Goal: Task Accomplishment & Management: Manage account settings

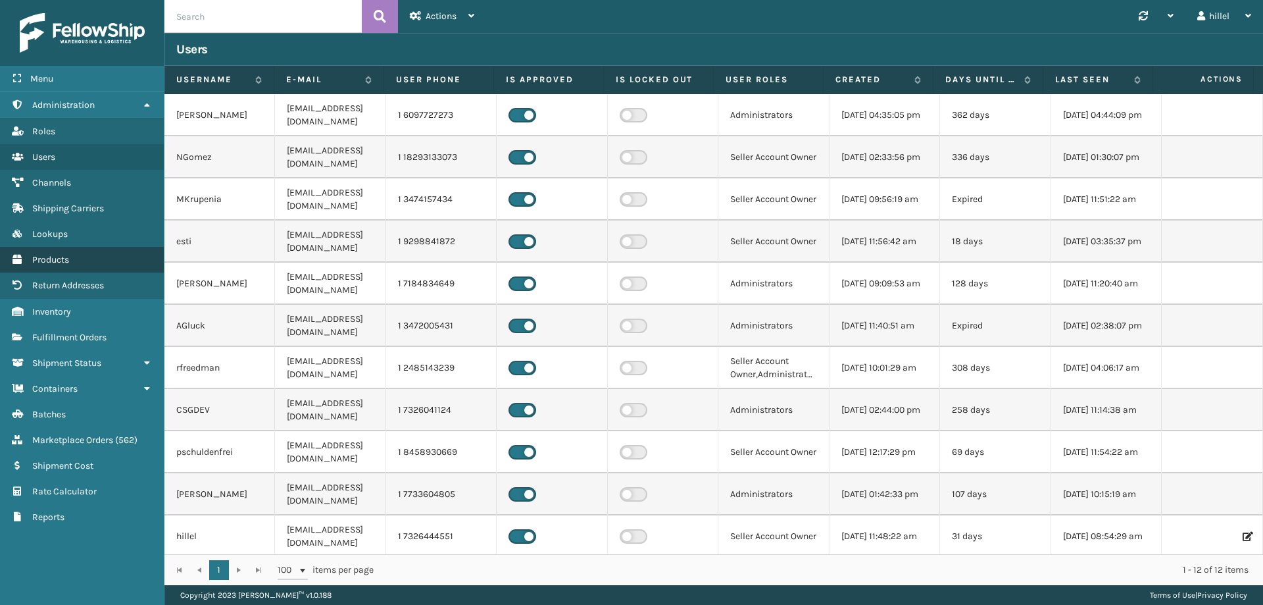
click at [72, 253] on link "Products" at bounding box center [82, 260] width 164 height 26
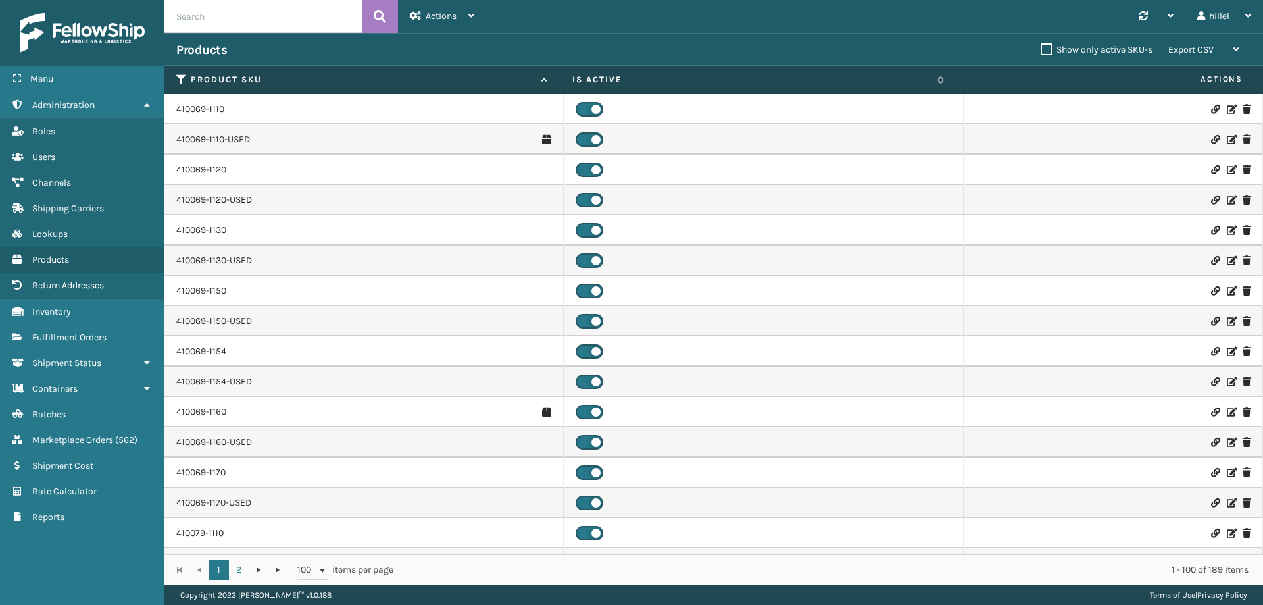
click at [289, 17] on input "text" at bounding box center [262, 16] width 197 height 33
type input "410079-1170"
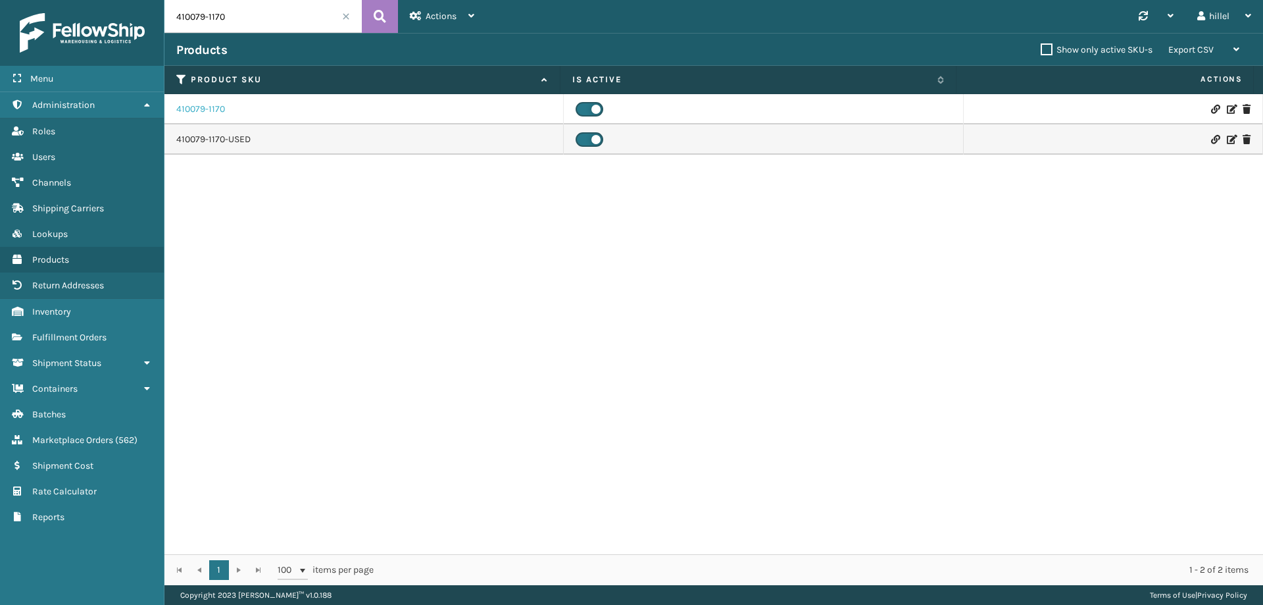
click at [210, 110] on link "410079-1170" at bounding box center [200, 109] width 49 height 13
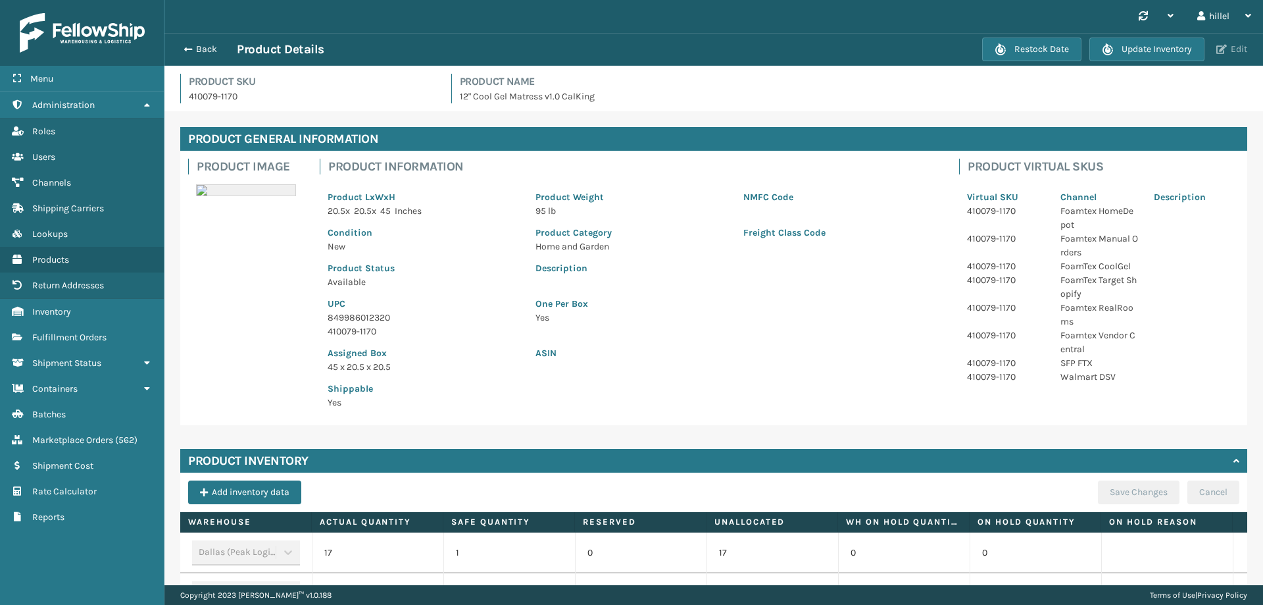
click at [1236, 51] on button "Edit" at bounding box center [1232, 49] width 39 height 12
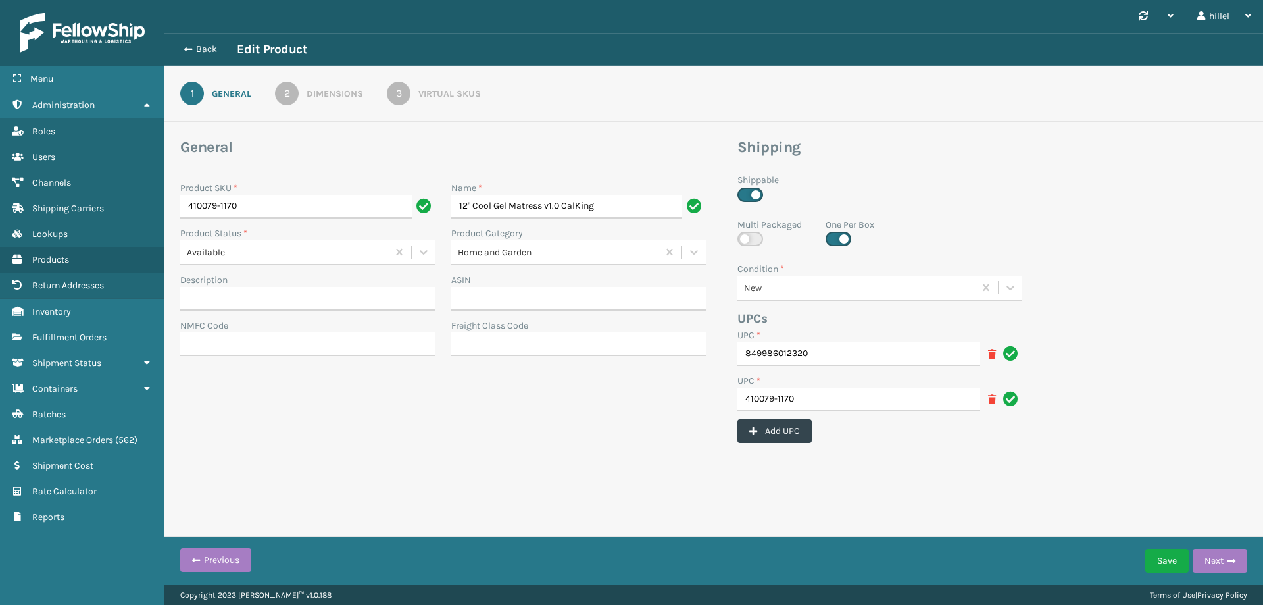
click at [324, 87] on div "Dimensions" at bounding box center [335, 94] width 57 height 14
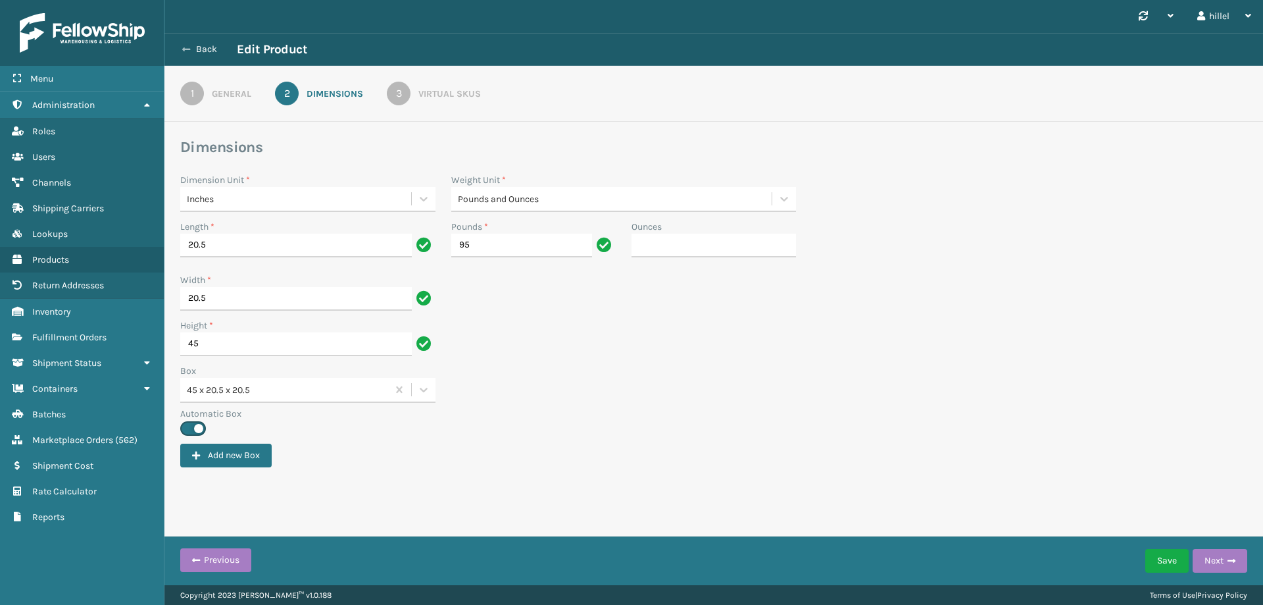
click at [185, 45] on icon at bounding box center [186, 49] width 8 height 9
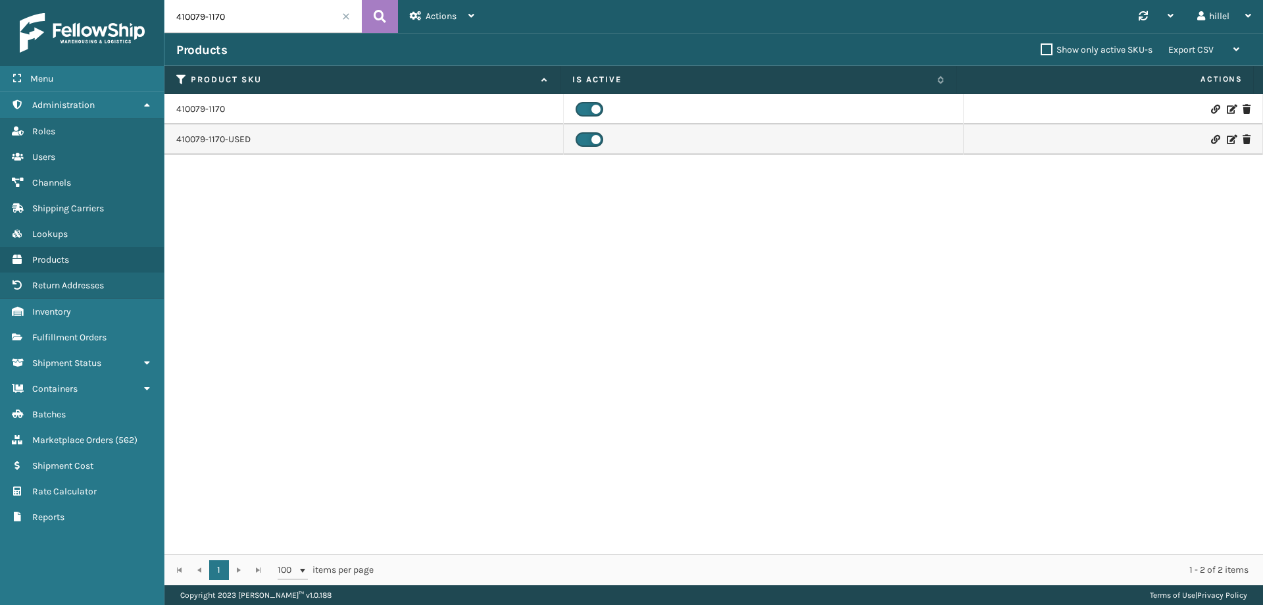
click at [346, 373] on div "410079-1170 410079-1170-USED" at bounding box center [713, 324] width 1099 height 460
click at [70, 337] on span "Fulfillment Orders" at bounding box center [69, 337] width 74 height 11
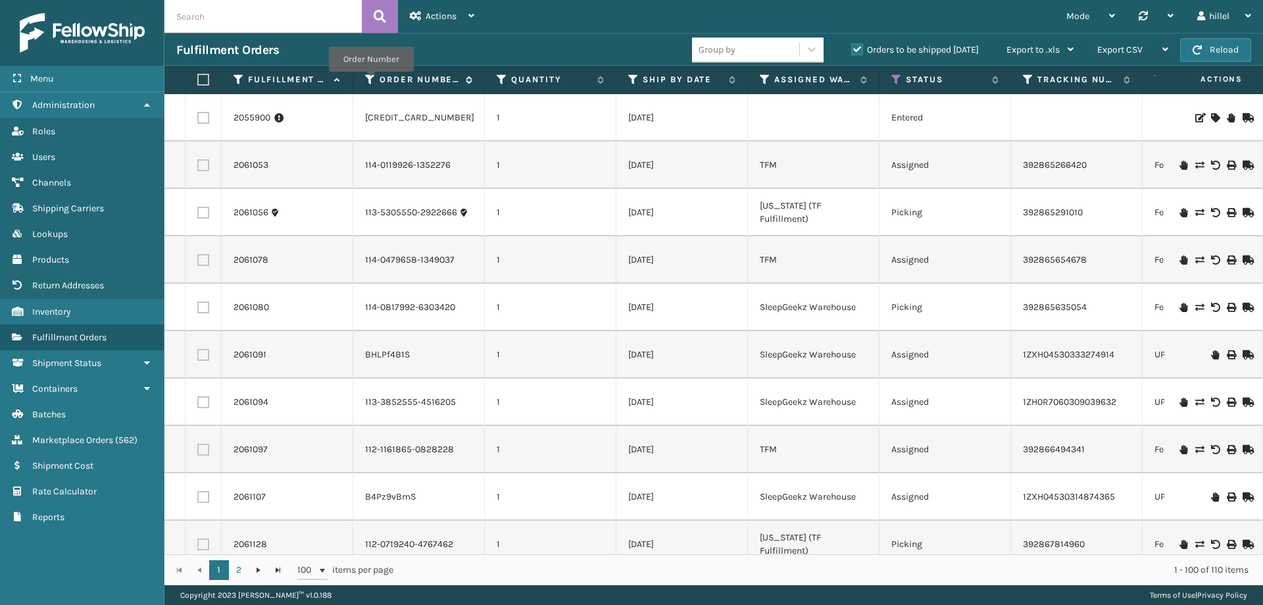
click at [371, 81] on icon at bounding box center [370, 80] width 11 height 12
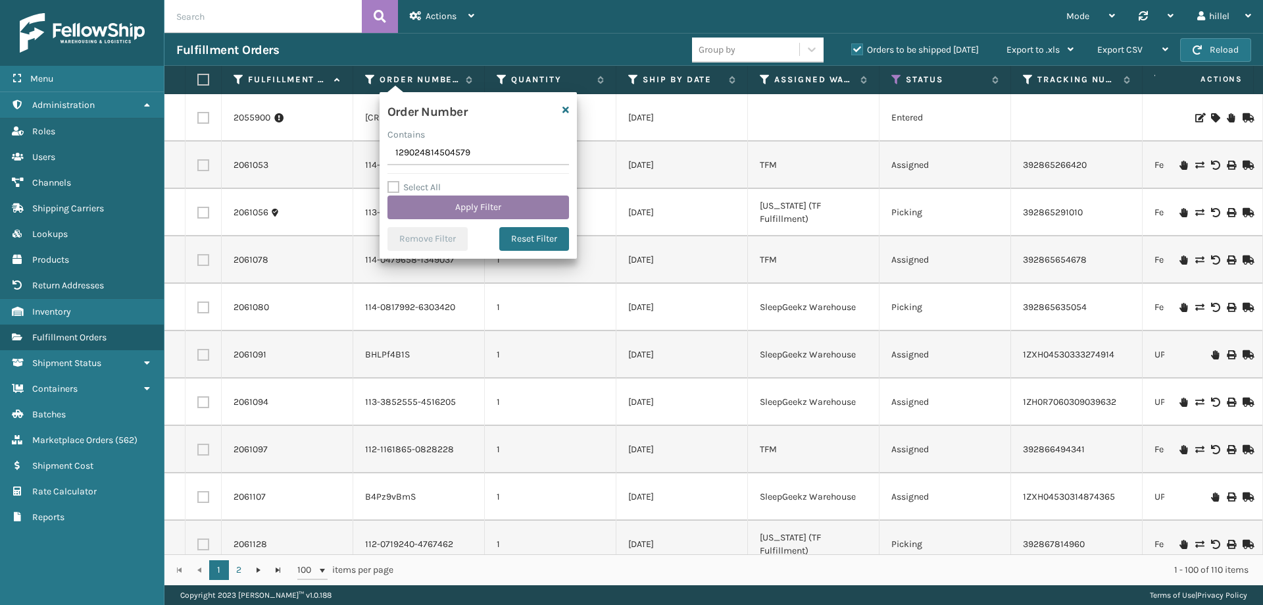
type input "129024814504579"
click at [442, 202] on button "Apply Filter" at bounding box center [479, 207] width 182 height 24
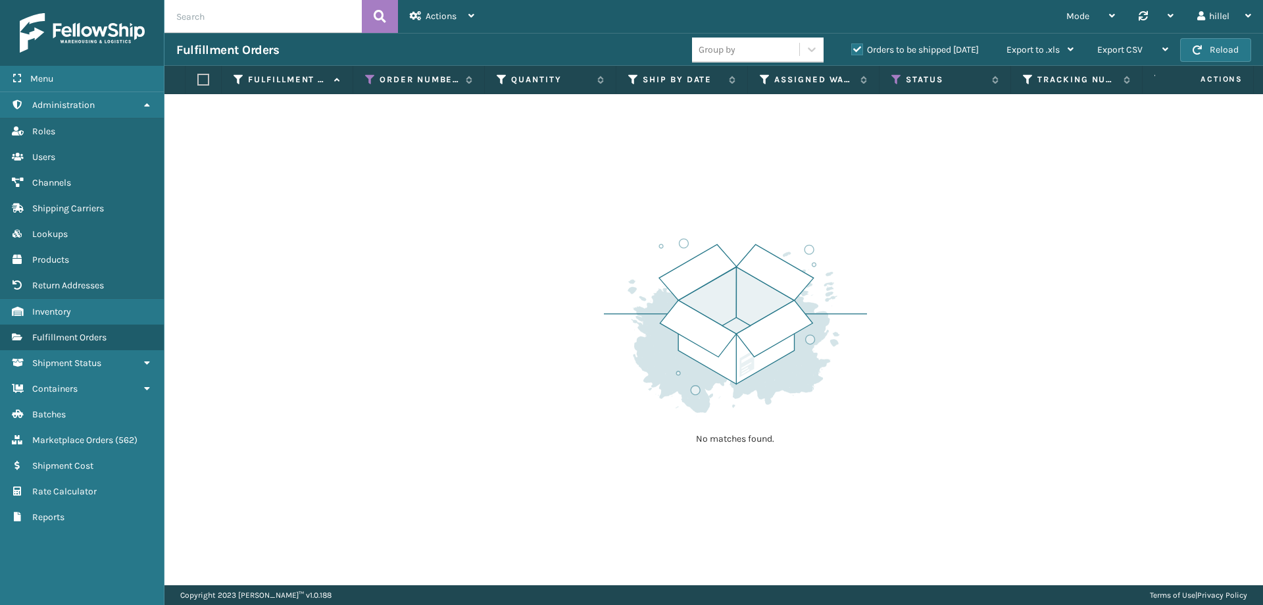
click at [895, 48] on label "Orders to be shipped [DATE]" at bounding box center [915, 49] width 128 height 11
click at [852, 48] on input "Orders to be shipped [DATE]" at bounding box center [851, 46] width 1 height 9
click at [896, 81] on icon at bounding box center [896, 80] width 11 height 12
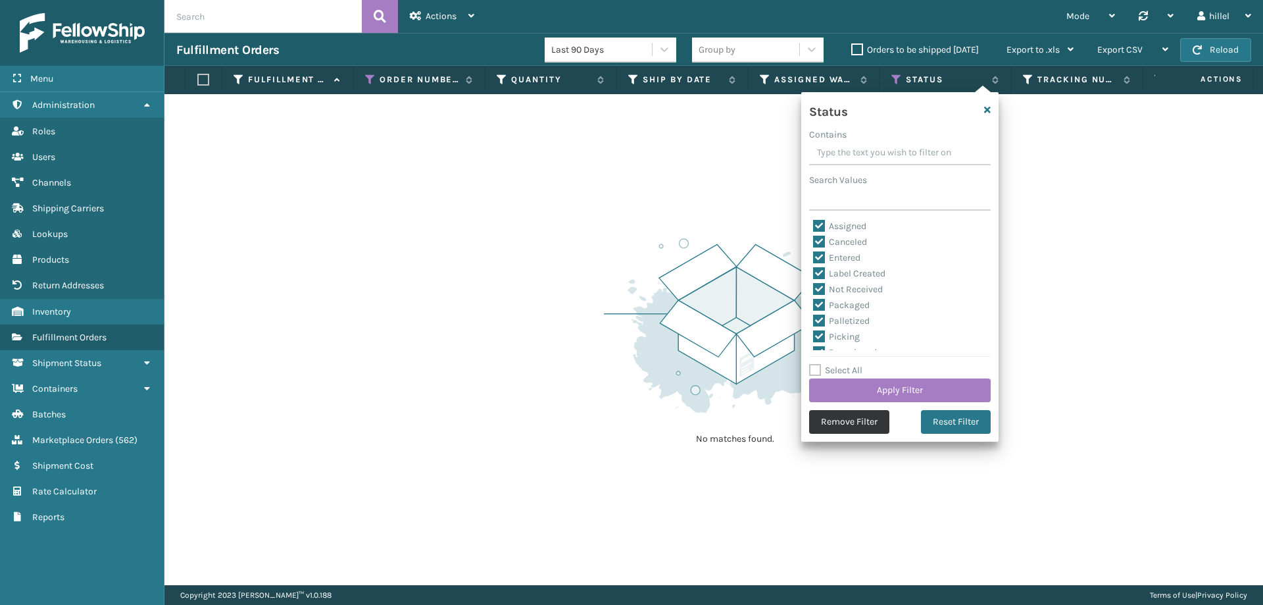
click at [840, 420] on button "Remove Filter" at bounding box center [849, 422] width 80 height 24
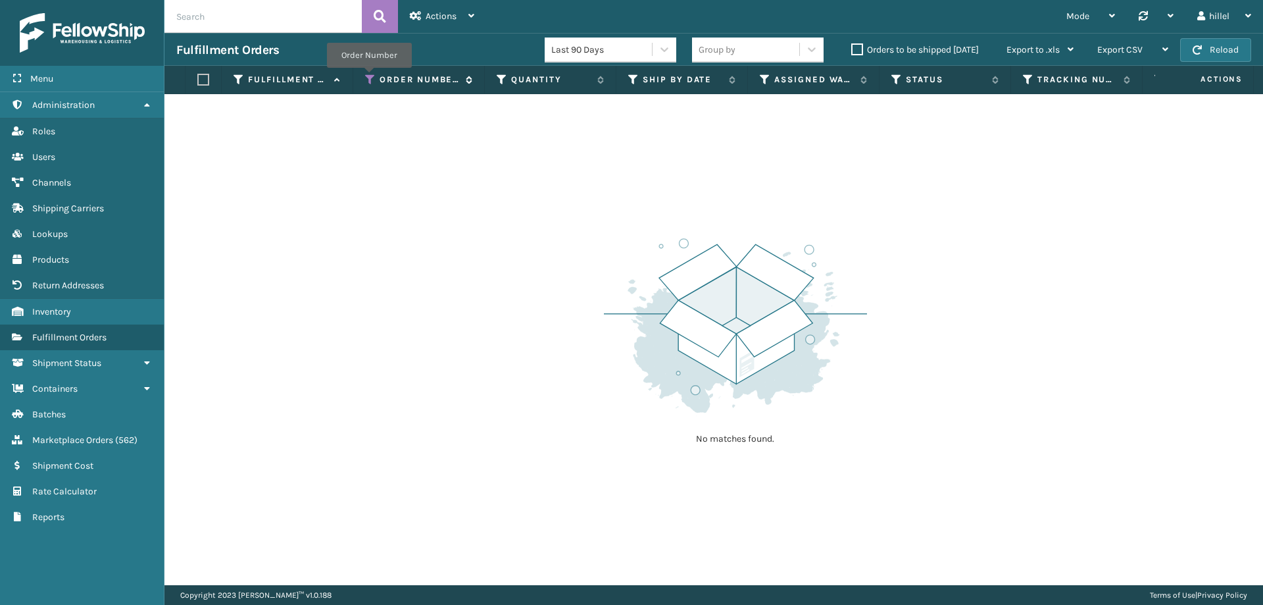
click at [369, 77] on icon at bounding box center [370, 80] width 11 height 12
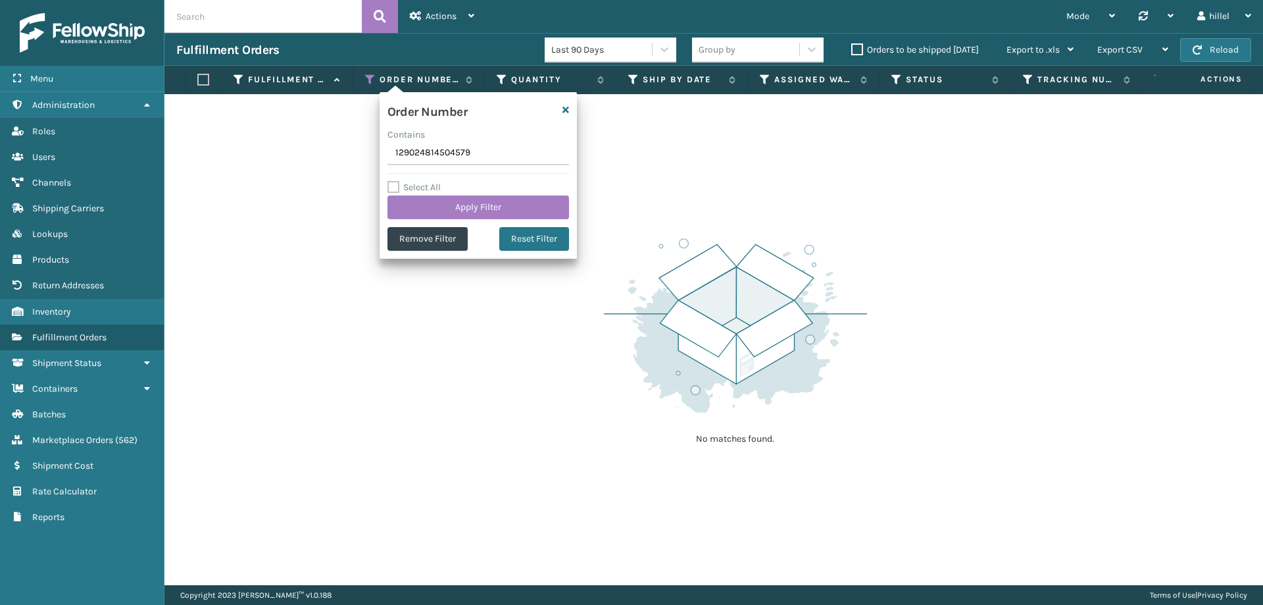
click at [395, 149] on input "129024814504579" at bounding box center [479, 153] width 182 height 24
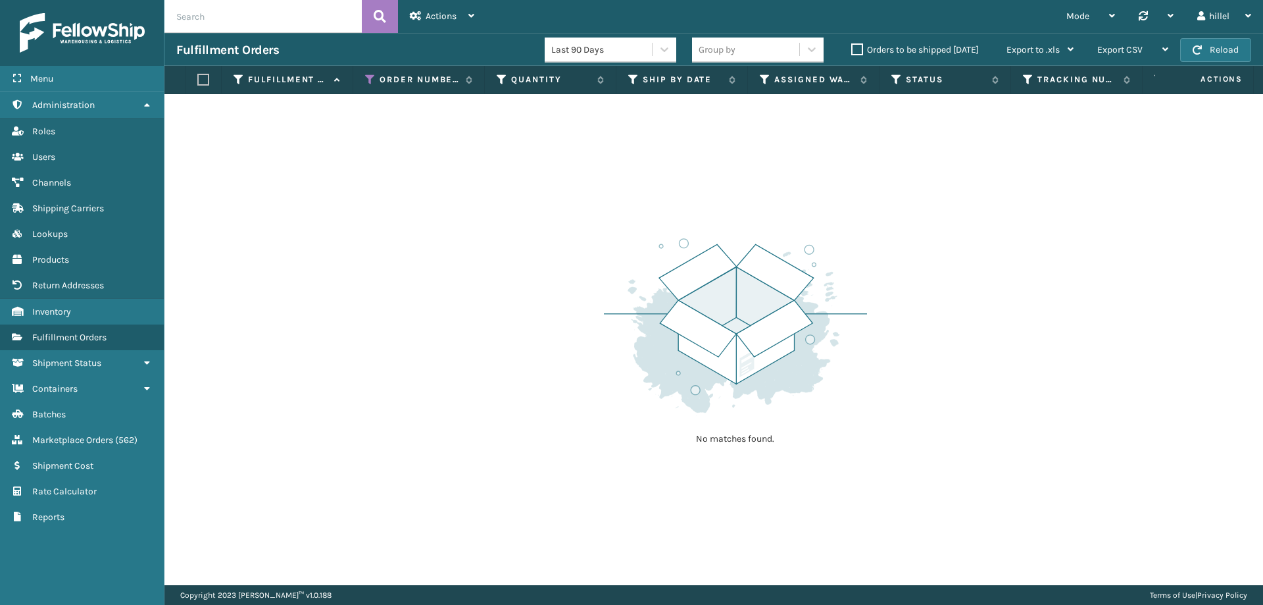
click at [857, 51] on label "Orders to be shipped [DATE]" at bounding box center [915, 49] width 128 height 11
click at [852, 51] on input "Orders to be shipped [DATE]" at bounding box center [851, 46] width 1 height 9
click at [857, 51] on label "Orders to be shipped [DATE]" at bounding box center [915, 49] width 128 height 11
click at [852, 51] on input "Orders to be shipped [DATE]" at bounding box center [851, 46] width 1 height 9
click at [370, 79] on icon at bounding box center [370, 80] width 11 height 12
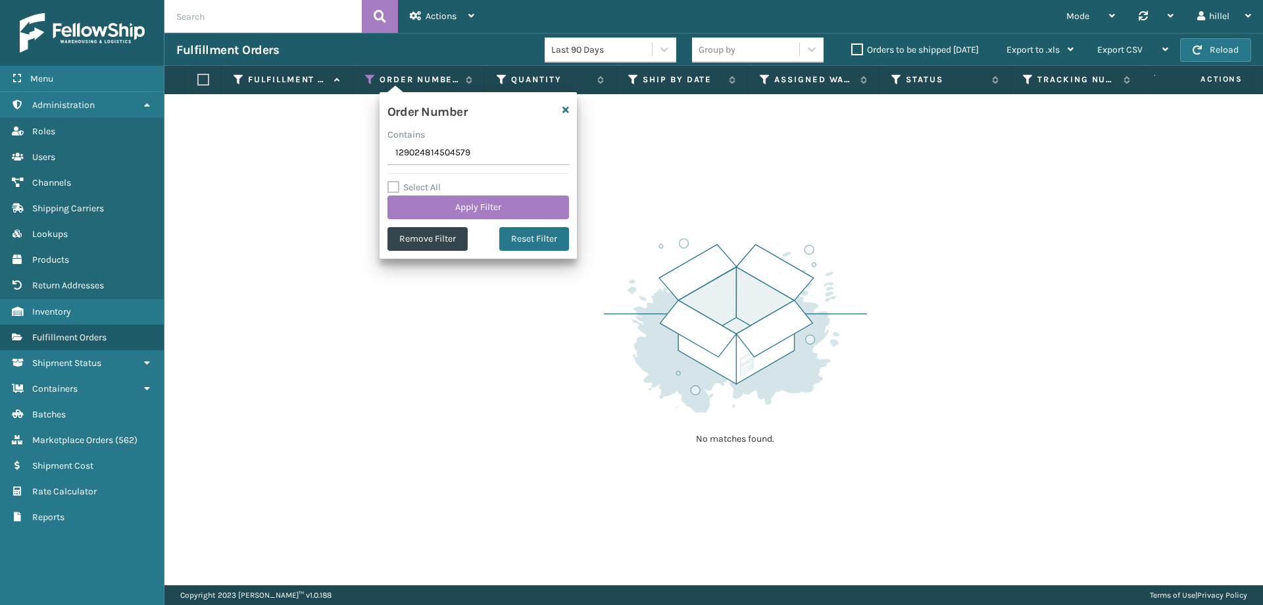
drag, startPoint x: 487, startPoint y: 155, endPoint x: 324, endPoint y: 155, distance: 163.2
click at [324, 155] on section "Fulfillment Orders Last 90 Days Group by Orders to be shipped [DATE] Export to …" at bounding box center [713, 309] width 1099 height 552
type input "129024815338445"
click at [467, 199] on button "Apply Filter" at bounding box center [479, 207] width 182 height 24
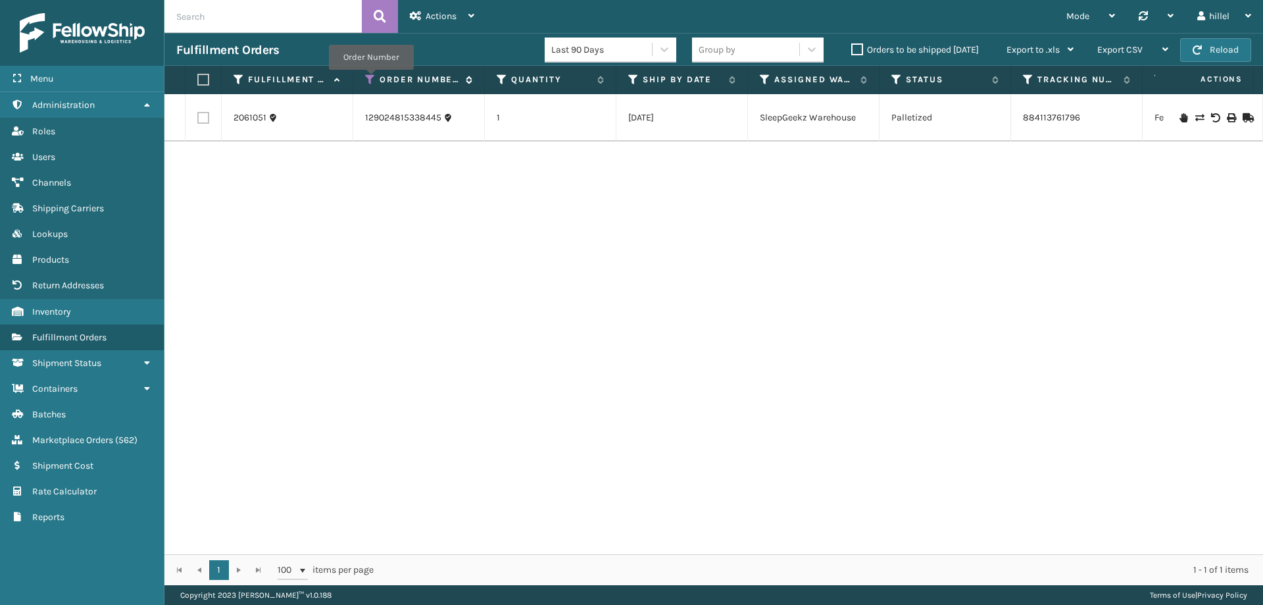
click at [371, 79] on icon at bounding box center [370, 80] width 11 height 12
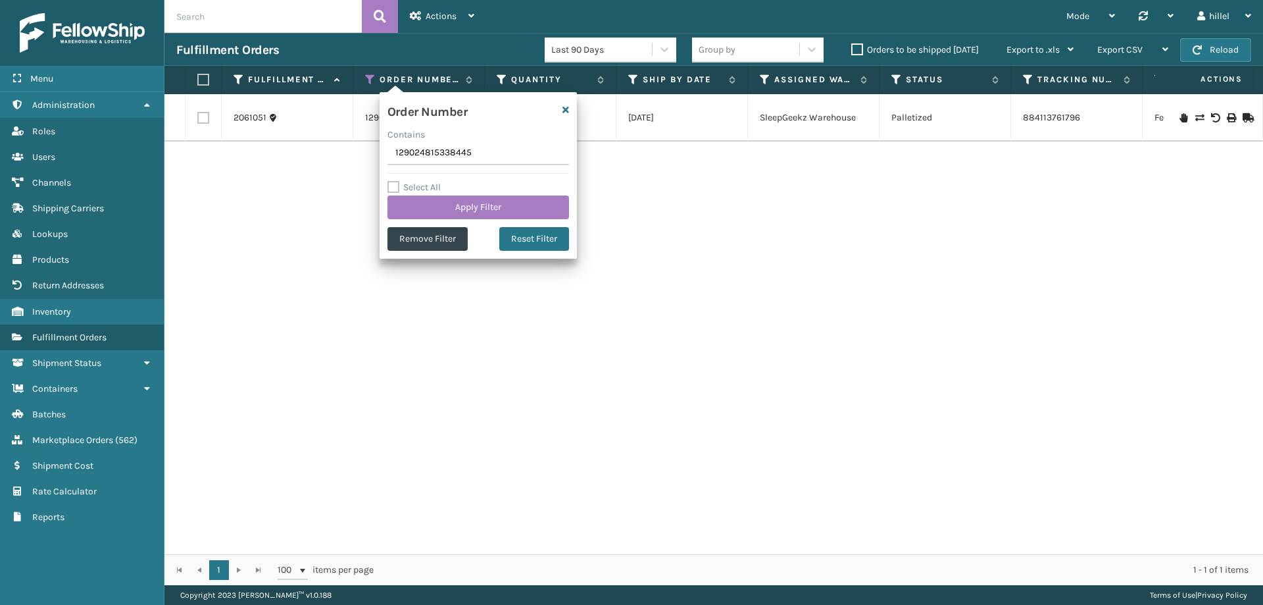
drag, startPoint x: 503, startPoint y: 154, endPoint x: 342, endPoint y: 159, distance: 160.6
click at [342, 159] on section "Fulfillment Orders Last 90 Days Group by Orders to be shipped [DATE] Export to …" at bounding box center [713, 309] width 1099 height 552
type input "129024814504579"
click at [473, 202] on button "Apply Filter" at bounding box center [479, 207] width 182 height 24
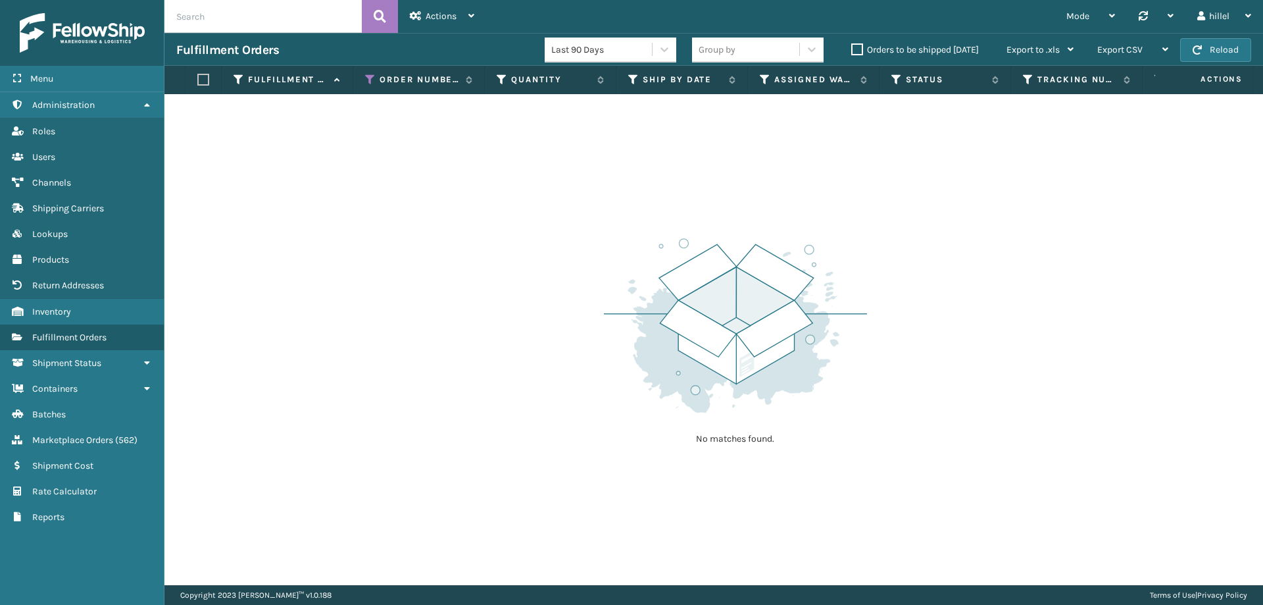
click at [859, 47] on label "Orders to be shipped [DATE]" at bounding box center [915, 49] width 128 height 11
click at [852, 47] on input "Orders to be shipped [DATE]" at bounding box center [851, 46] width 1 height 9
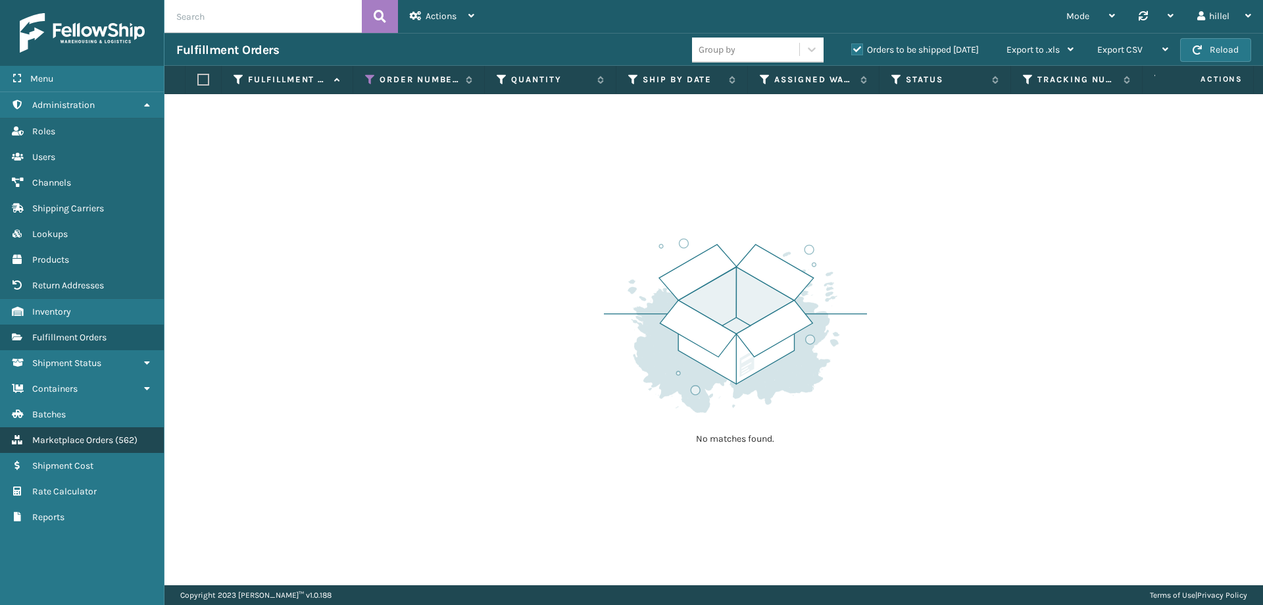
click at [66, 435] on span "Marketplace Orders" at bounding box center [72, 439] width 81 height 11
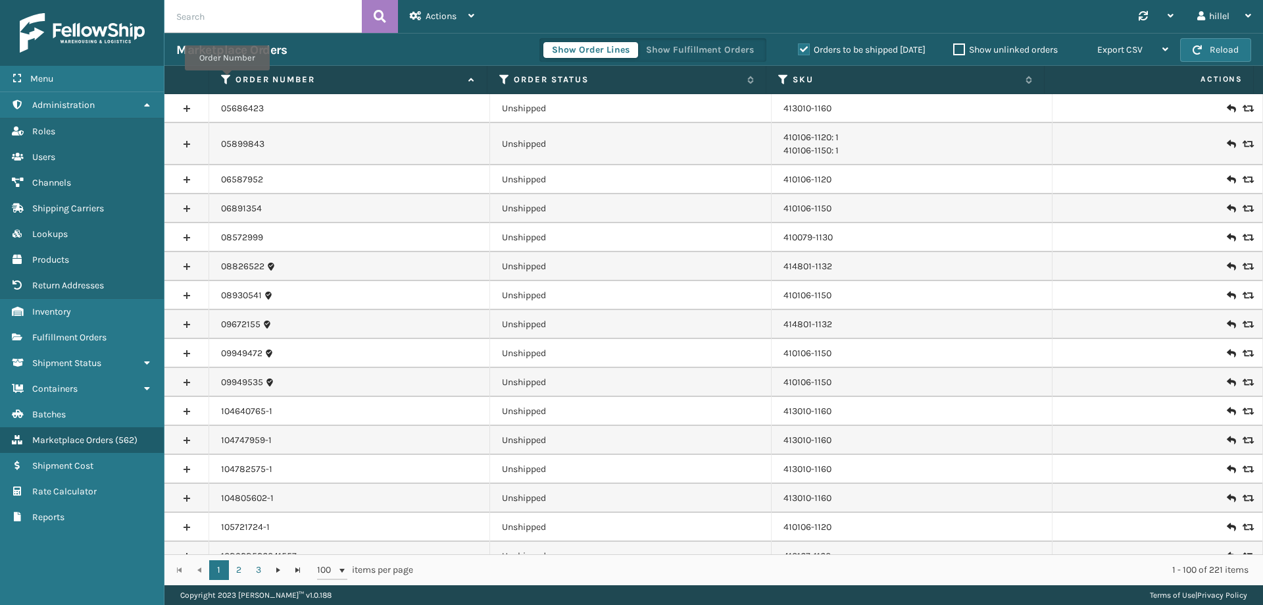
click at [227, 80] on icon at bounding box center [226, 80] width 11 height 12
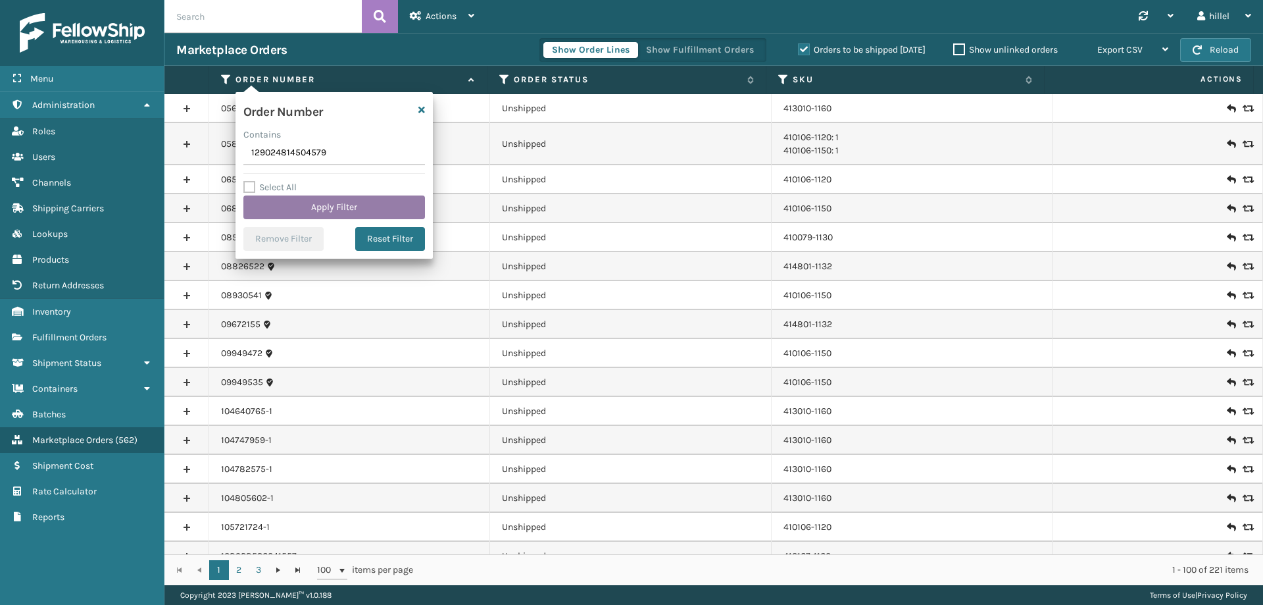
type input "129024814504579"
click at [301, 198] on button "Apply Filter" at bounding box center [334, 207] width 182 height 24
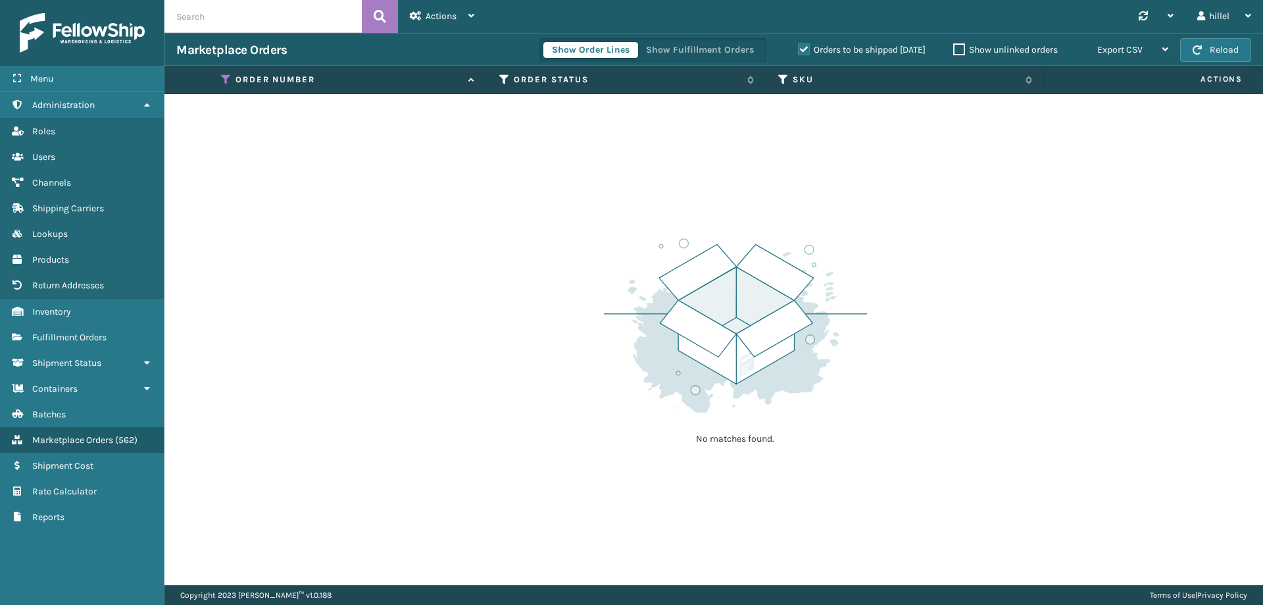
click at [801, 49] on label "Orders to be shipped [DATE]" at bounding box center [862, 49] width 128 height 11
click at [799, 49] on input "Orders to be shipped [DATE]" at bounding box center [798, 46] width 1 height 9
click at [705, 47] on button "Show Fulfillment Orders" at bounding box center [700, 50] width 125 height 16
click at [563, 50] on button "Show Order Lines" at bounding box center [590, 50] width 95 height 16
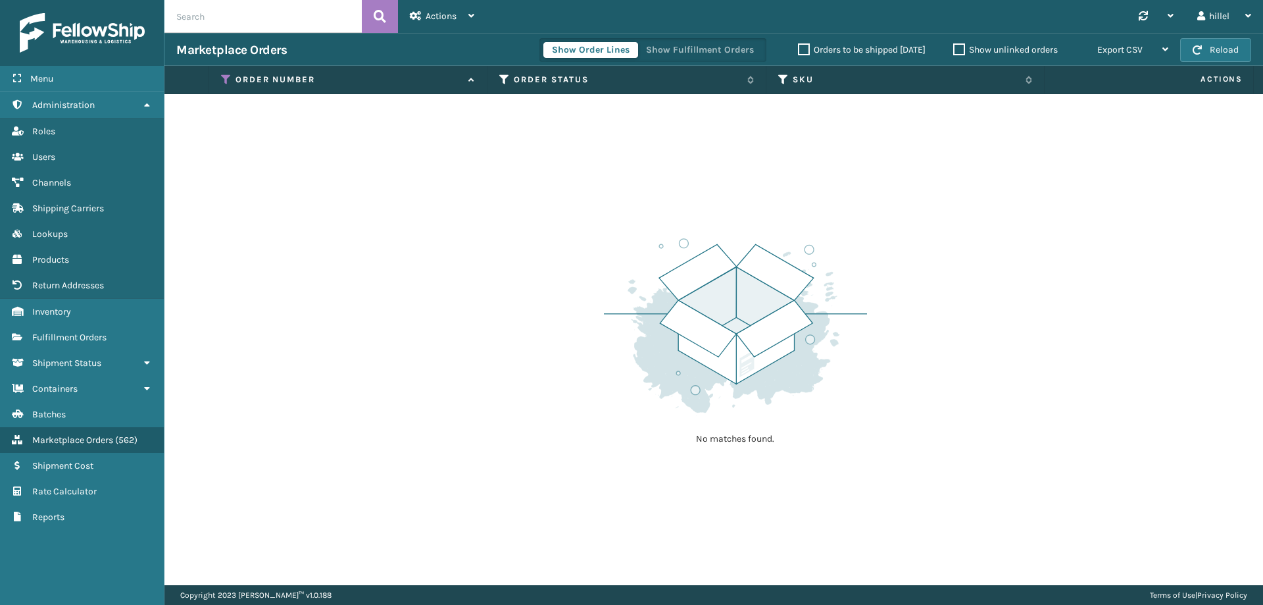
click at [799, 51] on label "Orders to be shipped [DATE]" at bounding box center [862, 49] width 128 height 11
click at [799, 51] on input "Orders to be shipped [DATE]" at bounding box center [798, 46] width 1 height 9
click at [799, 51] on label "Orders to be shipped [DATE]" at bounding box center [862, 49] width 128 height 11
click at [799, 51] on input "Orders to be shipped [DATE]" at bounding box center [798, 46] width 1 height 9
click at [78, 314] on link "Inventory" at bounding box center [82, 312] width 164 height 26
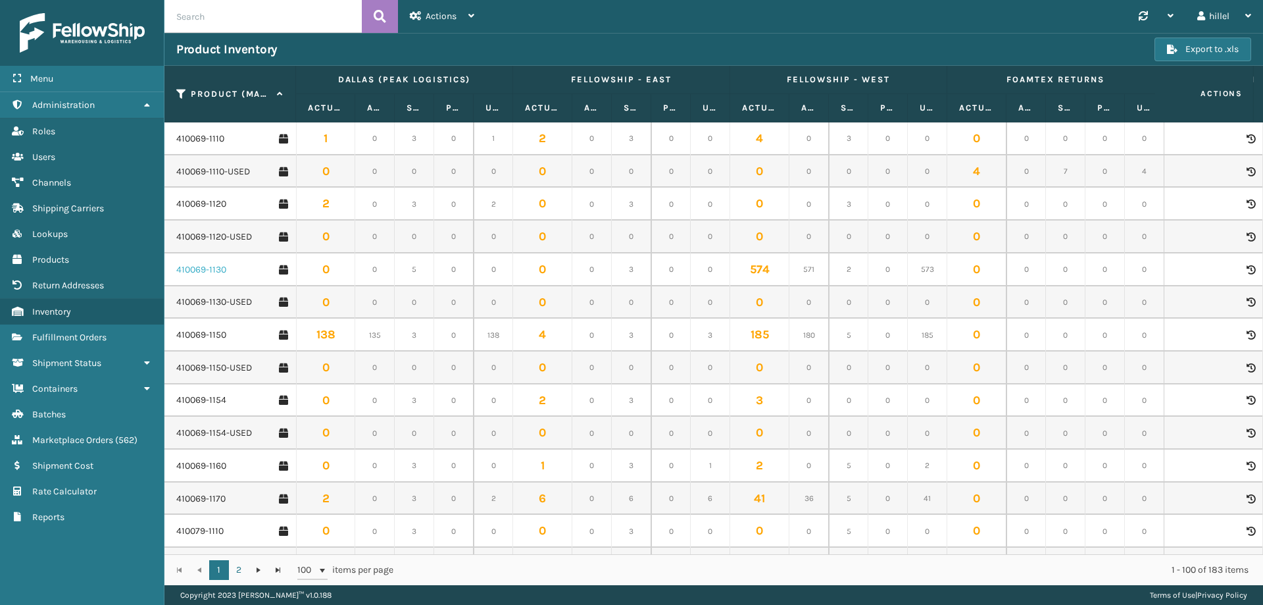
click at [193, 272] on link "410069-1130" at bounding box center [201, 269] width 50 height 13
click at [199, 261] on td "410069-1130" at bounding box center [230, 269] width 132 height 33
click at [199, 270] on link "410069-1130" at bounding box center [201, 269] width 50 height 13
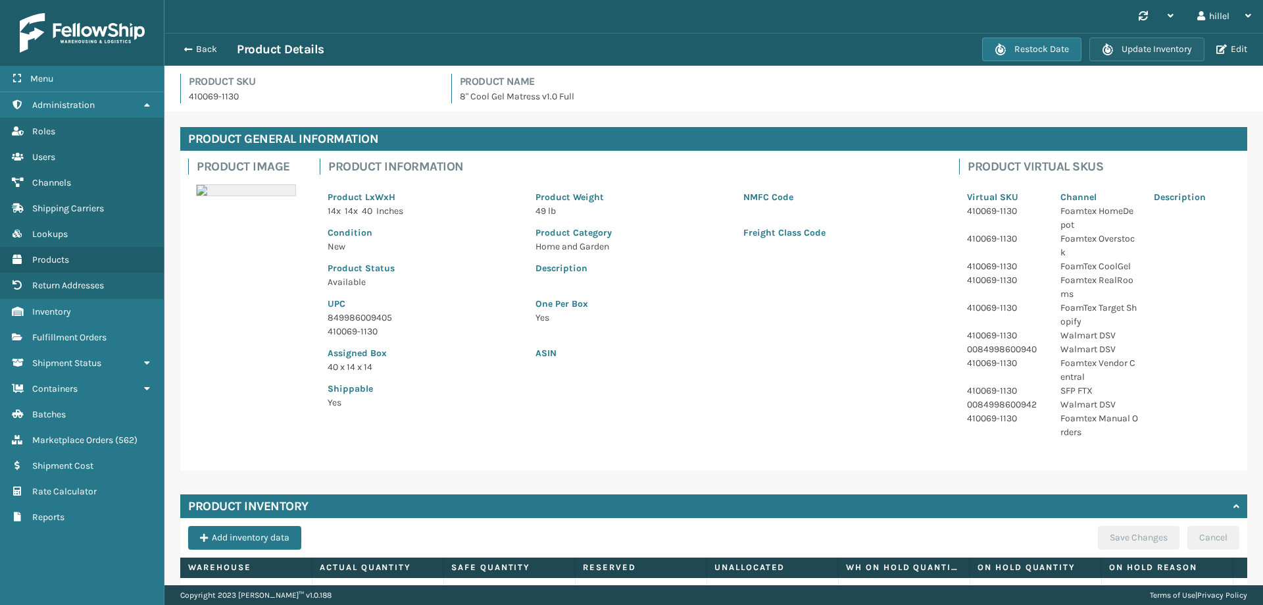
click at [1172, 53] on button "Update Inventory" at bounding box center [1146, 50] width 115 height 24
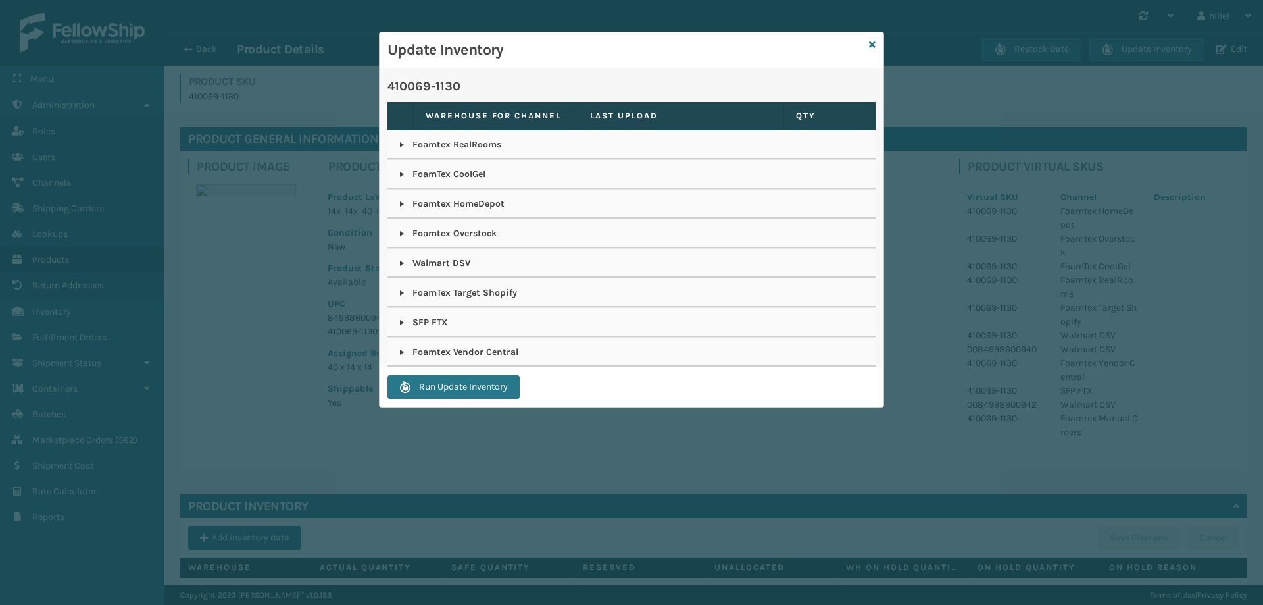
click at [400, 321] on link at bounding box center [402, 322] width 11 height 11
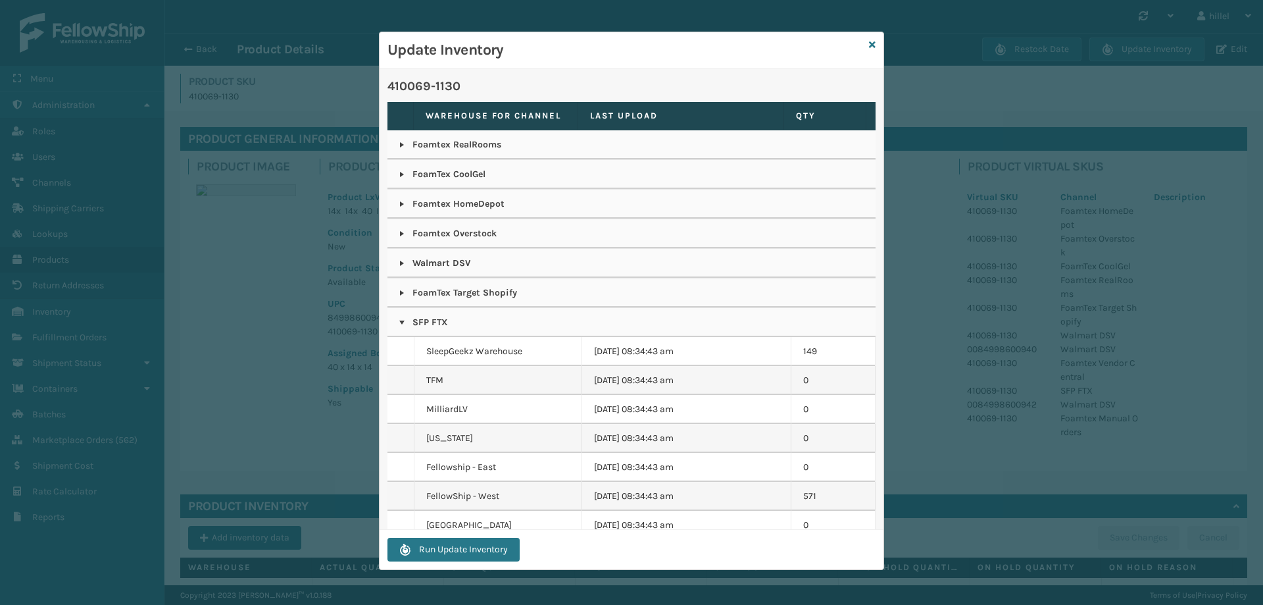
click at [400, 321] on link at bounding box center [402, 322] width 11 height 11
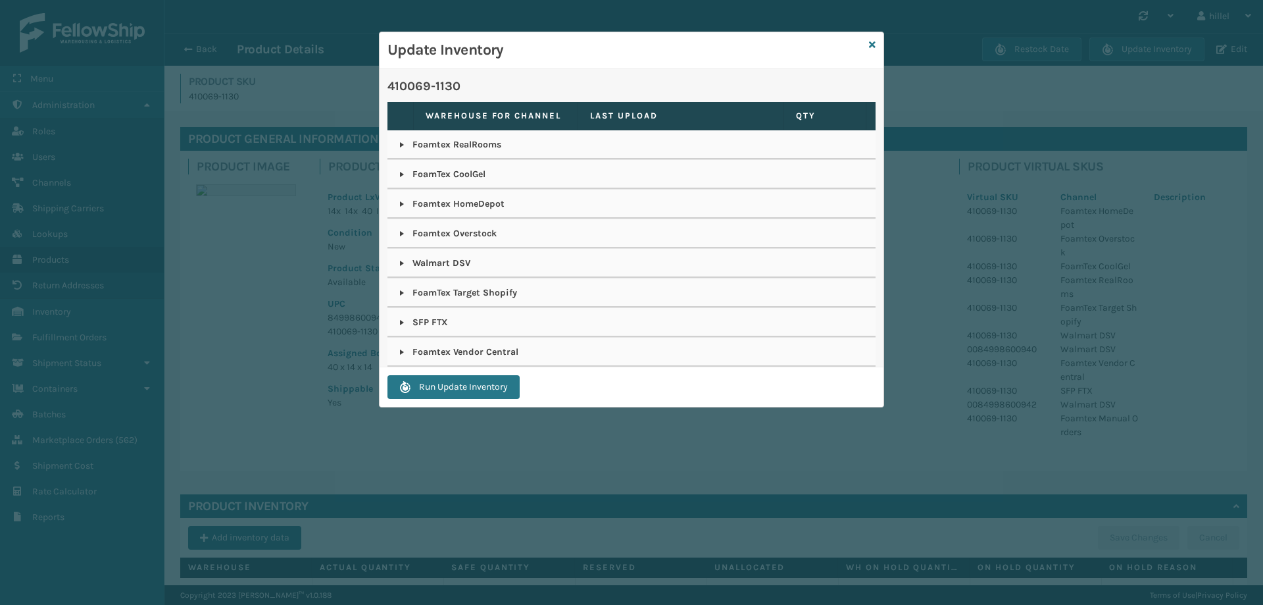
click at [401, 352] on link at bounding box center [402, 352] width 11 height 11
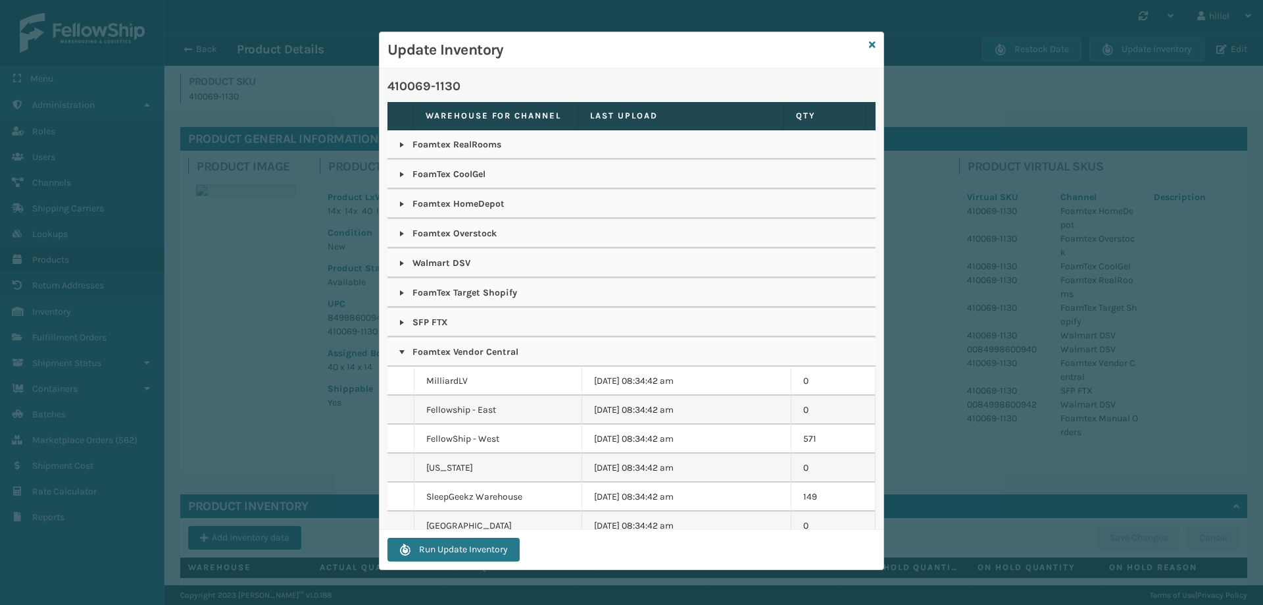
click at [401, 352] on link at bounding box center [402, 352] width 11 height 11
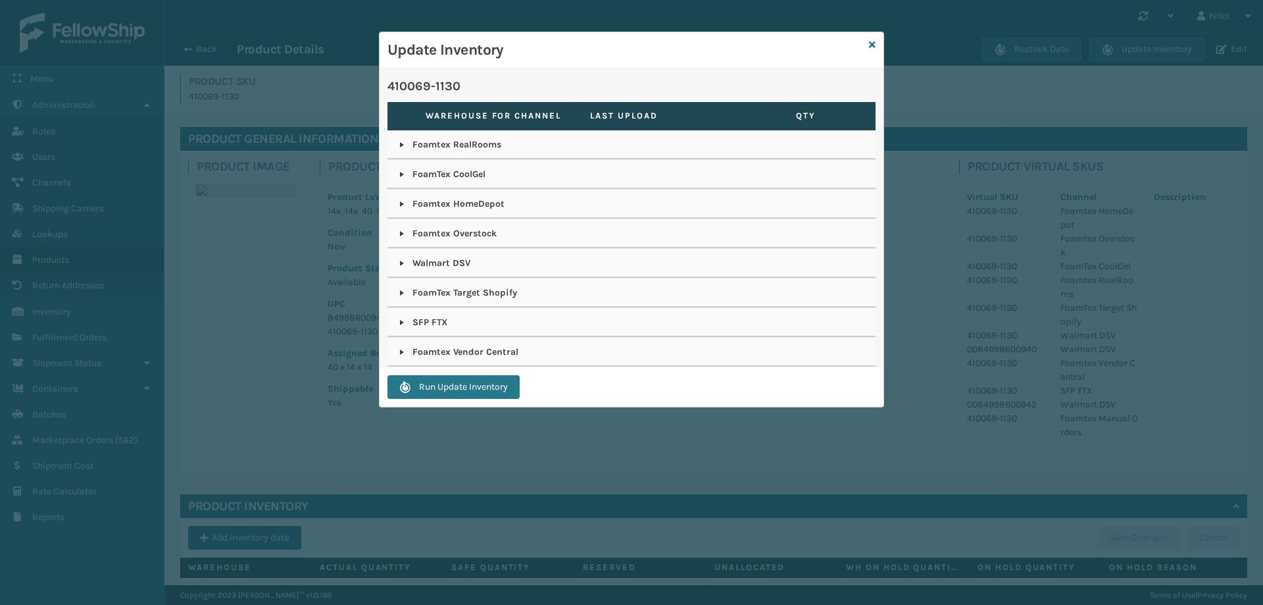
click at [403, 264] on link at bounding box center [402, 263] width 11 height 11
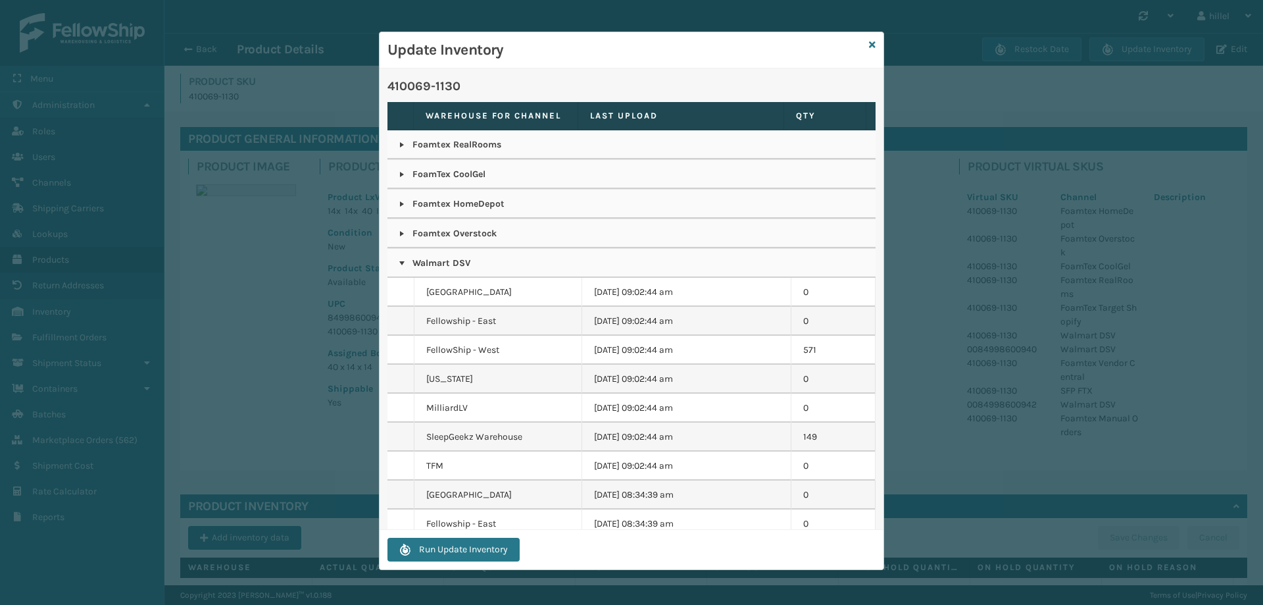
click at [403, 264] on link at bounding box center [402, 263] width 11 height 11
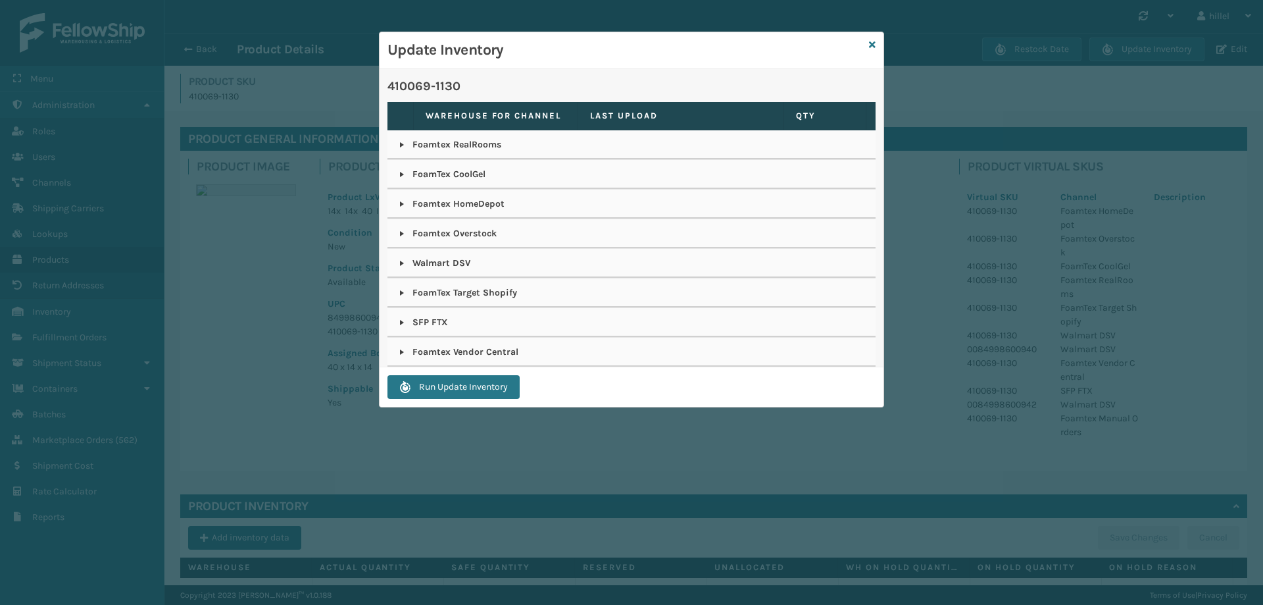
click at [284, 261] on div "Update Inventory 410069-1130 Warehouse for channel Last Upload QTY Foamtex Real…" at bounding box center [631, 302] width 1263 height 605
click at [868, 45] on div "Update Inventory" at bounding box center [632, 50] width 504 height 36
click at [869, 45] on icon at bounding box center [872, 44] width 7 height 9
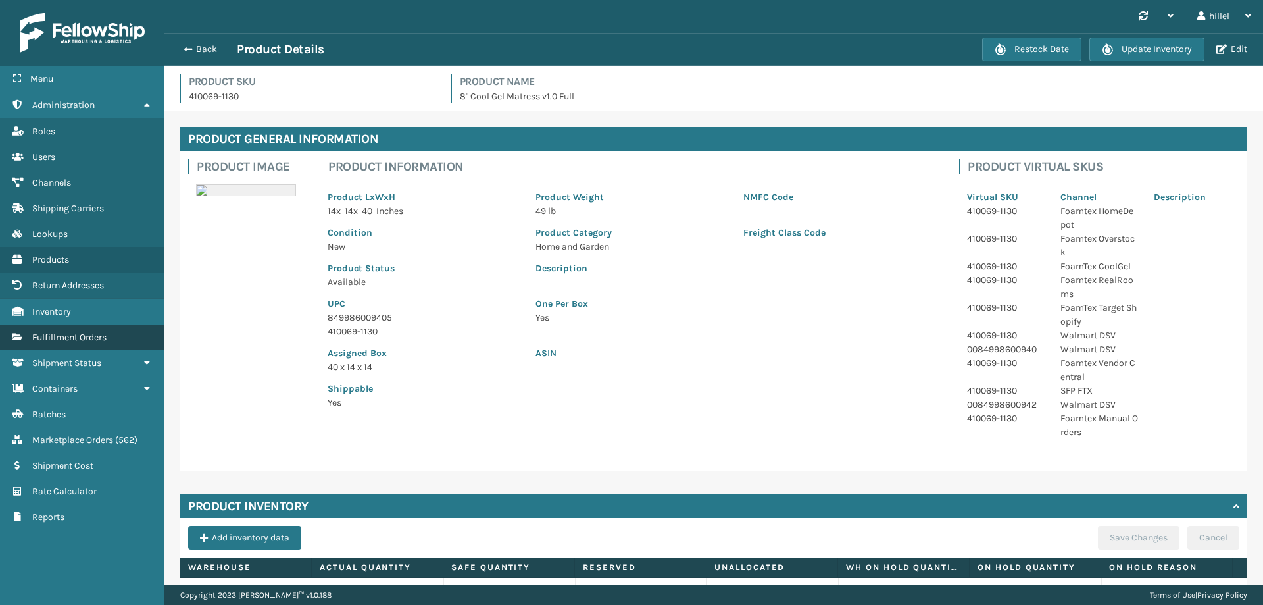
click at [84, 339] on span "Fulfillment Orders" at bounding box center [69, 337] width 74 height 11
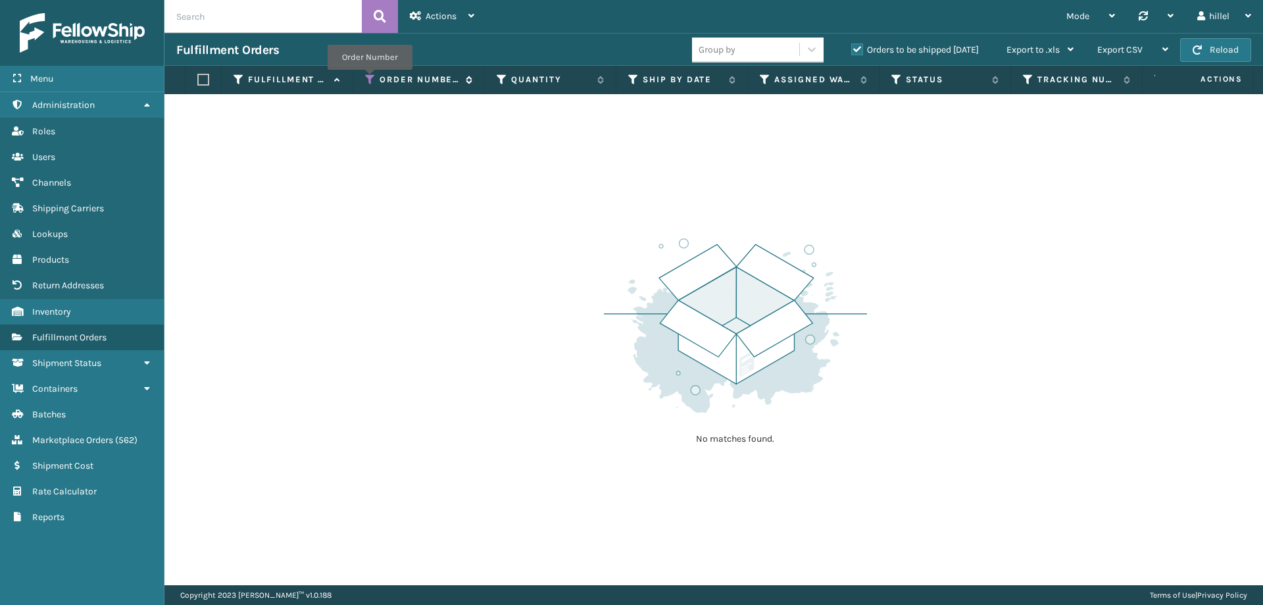
click at [370, 79] on icon at bounding box center [370, 80] width 11 height 12
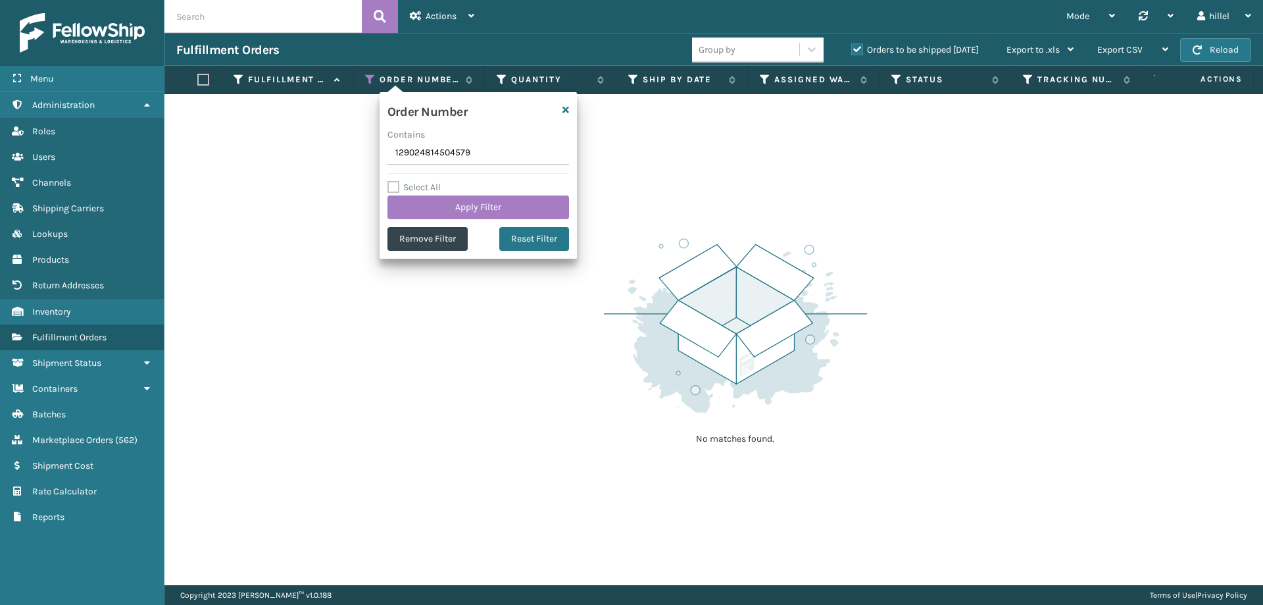
drag, startPoint x: 485, startPoint y: 160, endPoint x: 301, endPoint y: 151, distance: 184.4
click at [299, 151] on section "Fulfillment Orders Group by Orders to be shipped [DATE] Export to .xls Use ship…" at bounding box center [713, 309] width 1099 height 552
type input "1.29025E+14"
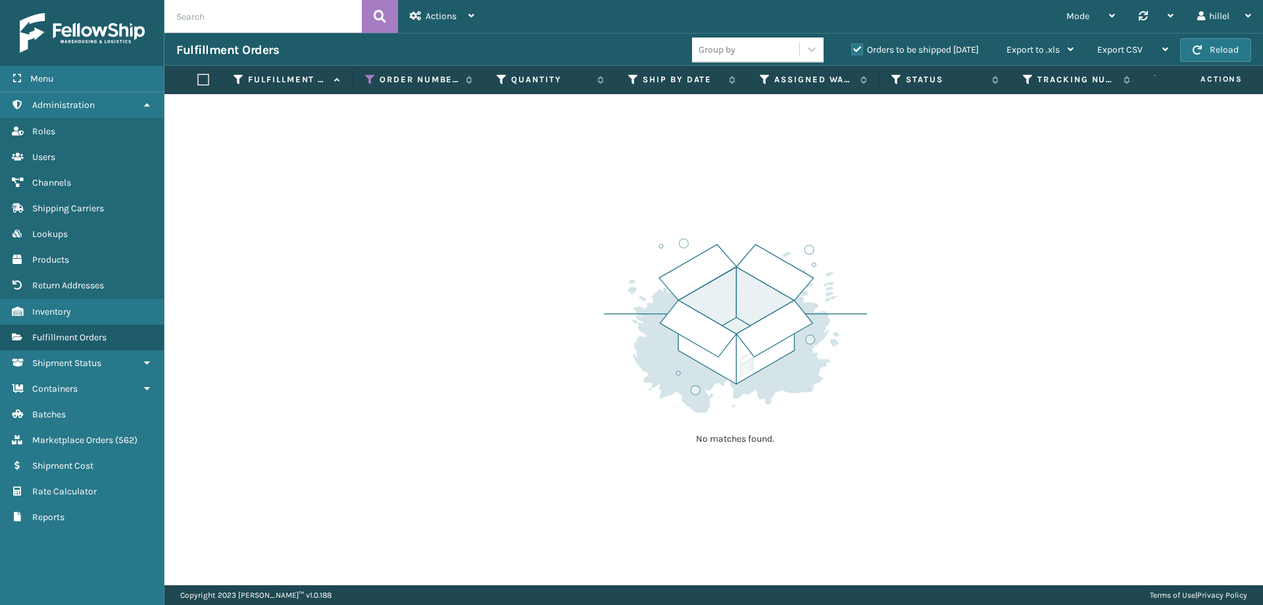
click at [260, 8] on input "text" at bounding box center [262, 16] width 197 height 33
paste input "129024815338445"
click at [854, 48] on label "Orders to be shipped [DATE]" at bounding box center [915, 49] width 128 height 11
click at [852, 48] on input "Orders to be shipped [DATE]" at bounding box center [851, 46] width 1 height 9
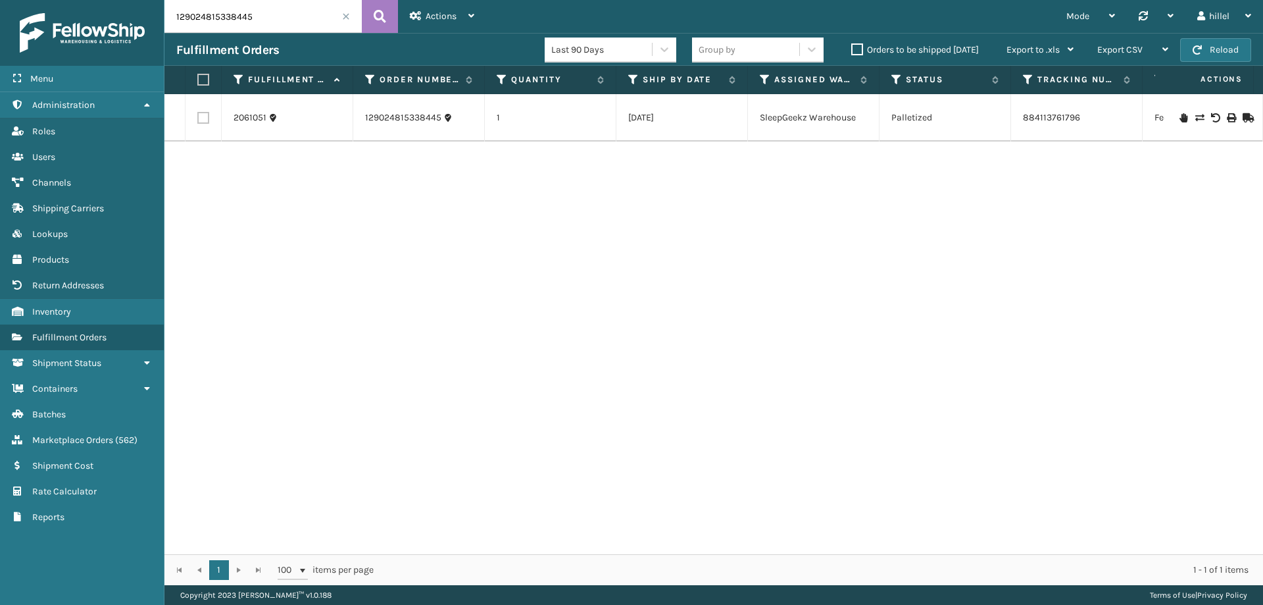
drag, startPoint x: 276, startPoint y: 28, endPoint x: 163, endPoint y: 14, distance: 114.0
click at [163, 0] on div "Menu Administration Roles Users Channels Shipping Carriers Lookups Products Ret…" at bounding box center [631, 0] width 1263 height 0
paste input "4504579"
type input "129024814504579"
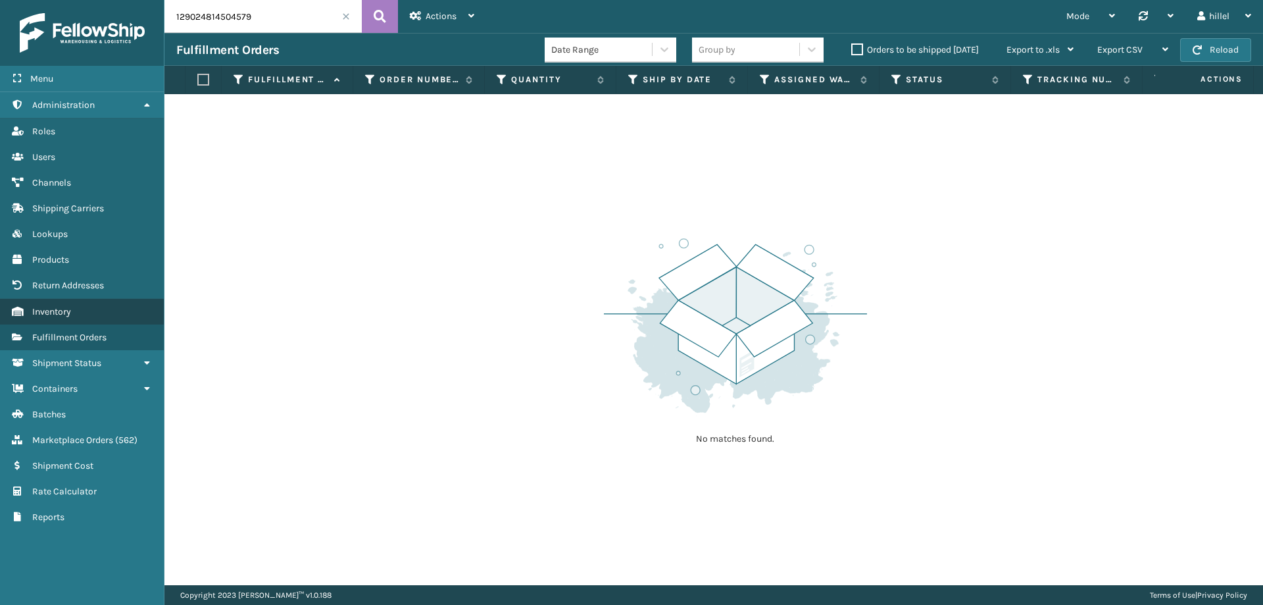
click at [68, 314] on span "Inventory" at bounding box center [51, 311] width 39 height 11
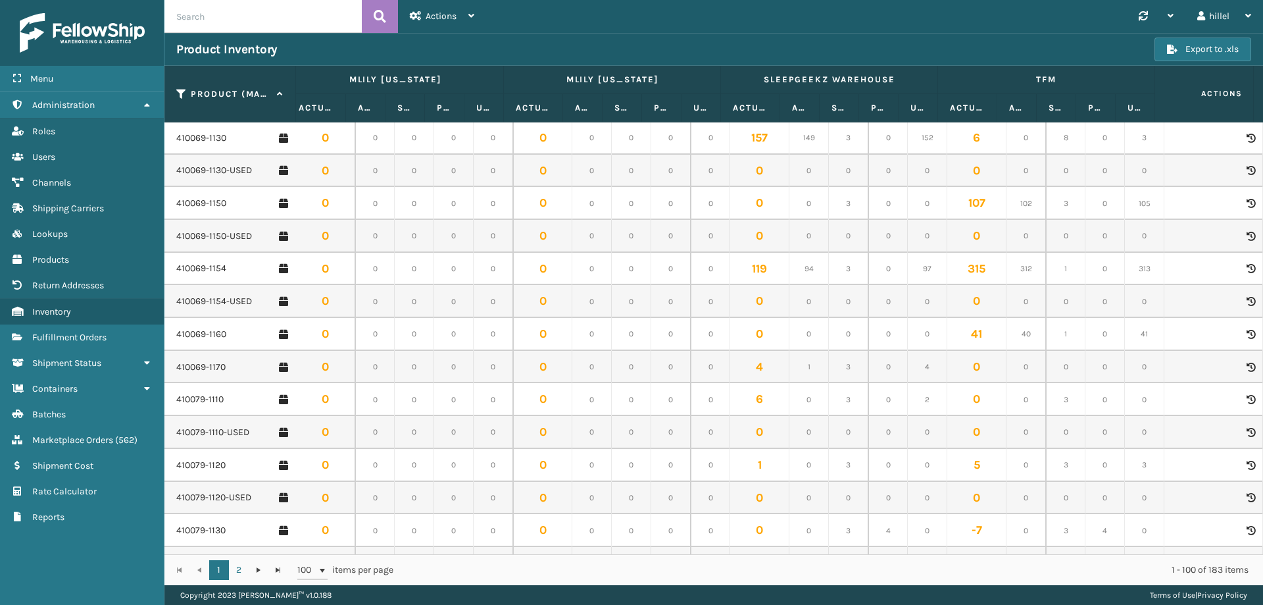
scroll to position [56, 1530]
drag, startPoint x: 976, startPoint y: 332, endPoint x: 957, endPoint y: 333, distance: 19.1
click at [957, 333] on td "107" at bounding box center [976, 334] width 59 height 33
drag, startPoint x: 988, startPoint y: 331, endPoint x: 963, endPoint y: 331, distance: 25.7
click at [963, 331] on td "41" at bounding box center [976, 334] width 59 height 33
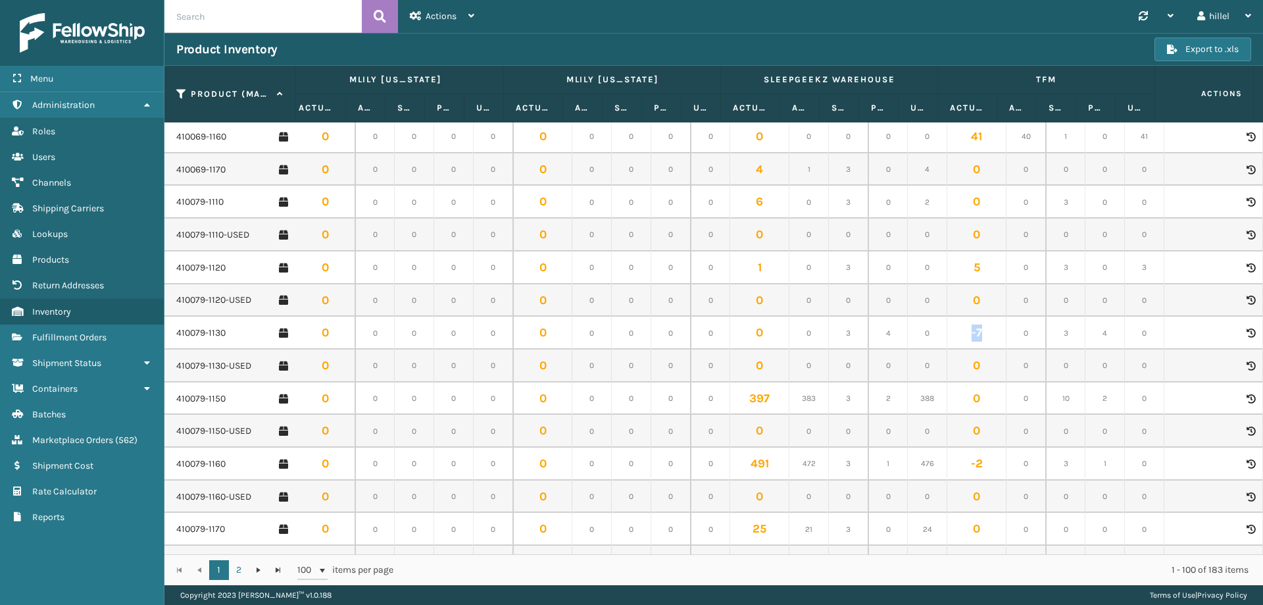
drag, startPoint x: 974, startPoint y: 332, endPoint x: 962, endPoint y: 330, distance: 12.6
click at [962, 330] on td "-7" at bounding box center [976, 332] width 59 height 33
drag, startPoint x: 978, startPoint y: 263, endPoint x: 963, endPoint y: 267, distance: 15.2
click at [963, 267] on td "-2" at bounding box center [976, 266] width 59 height 33
drag, startPoint x: 981, startPoint y: 393, endPoint x: 949, endPoint y: 389, distance: 32.5
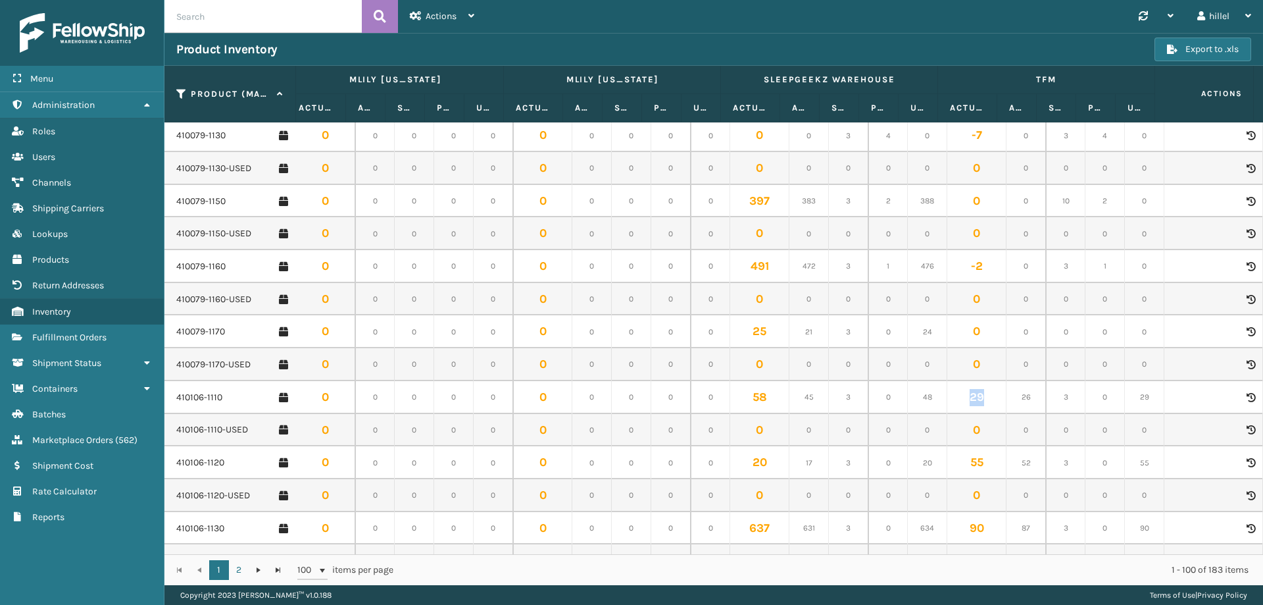
click at [949, 389] on td "29" at bounding box center [976, 397] width 59 height 33
drag, startPoint x: 974, startPoint y: 264, endPoint x: 962, endPoint y: 264, distance: 11.8
click at [962, 264] on td "55" at bounding box center [976, 265] width 59 height 33
drag, startPoint x: 976, startPoint y: 330, endPoint x: 949, endPoint y: 332, distance: 27.0
click at [949, 332] on td "90" at bounding box center [976, 330] width 59 height 33
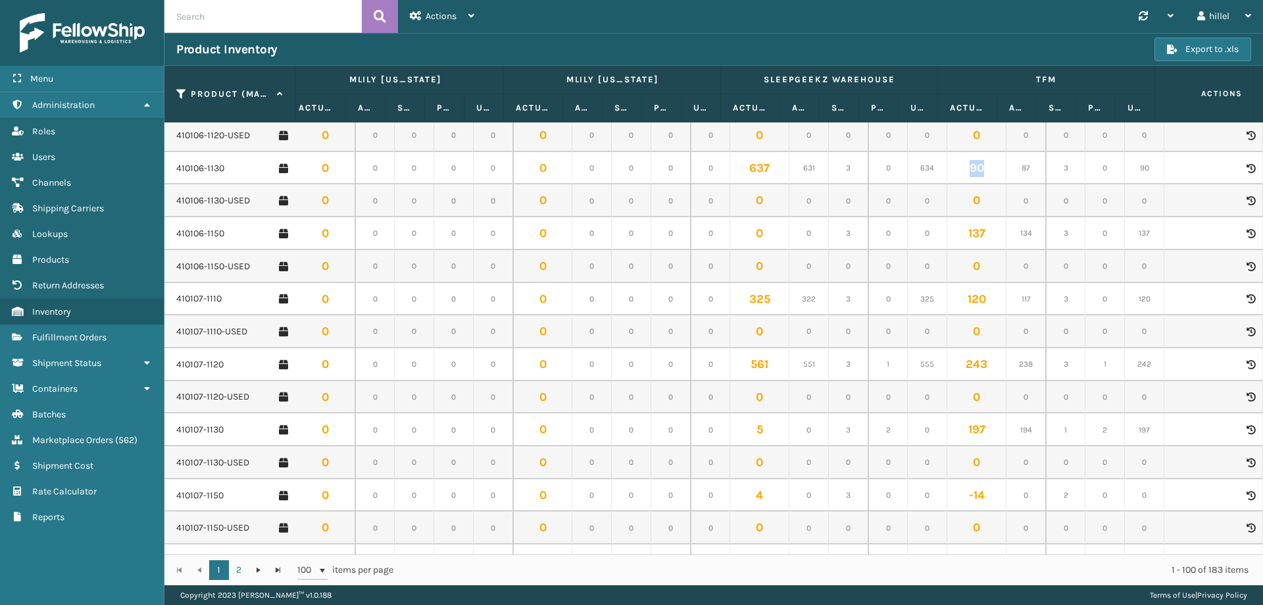
scroll to position [921, 1530]
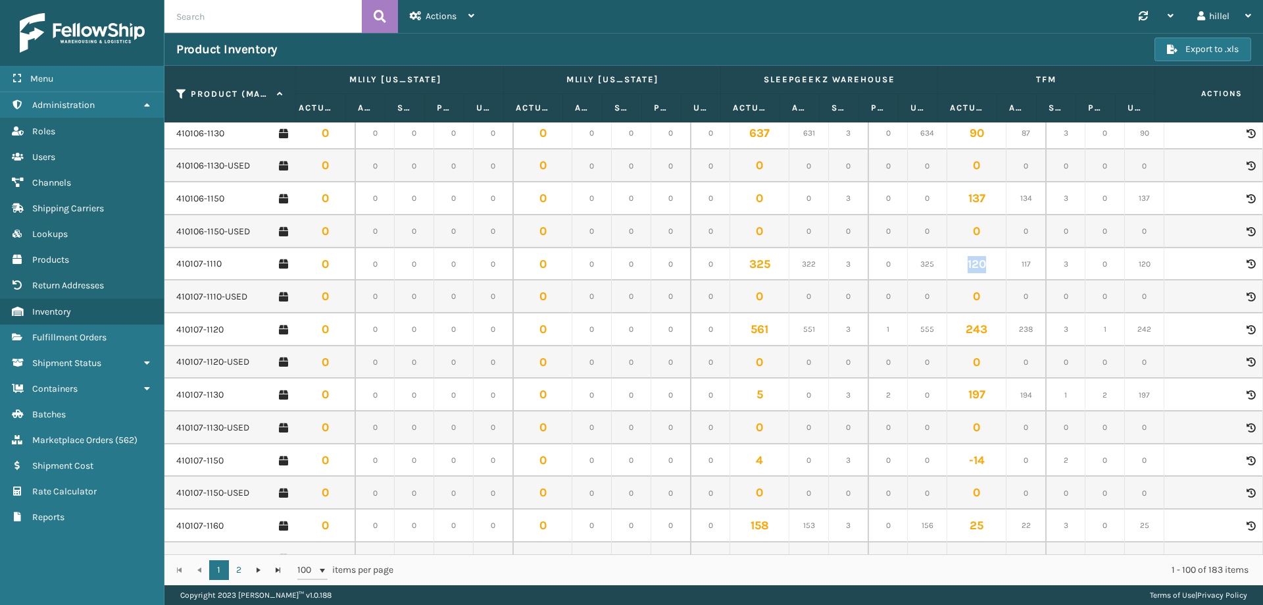
drag, startPoint x: 980, startPoint y: 262, endPoint x: 951, endPoint y: 266, distance: 29.3
click at [951, 266] on td "120" at bounding box center [976, 264] width 59 height 33
drag, startPoint x: 980, startPoint y: 329, endPoint x: 954, endPoint y: 328, distance: 25.7
click at [954, 328] on td "243" at bounding box center [976, 329] width 59 height 33
drag, startPoint x: 979, startPoint y: 395, endPoint x: 949, endPoint y: 393, distance: 30.3
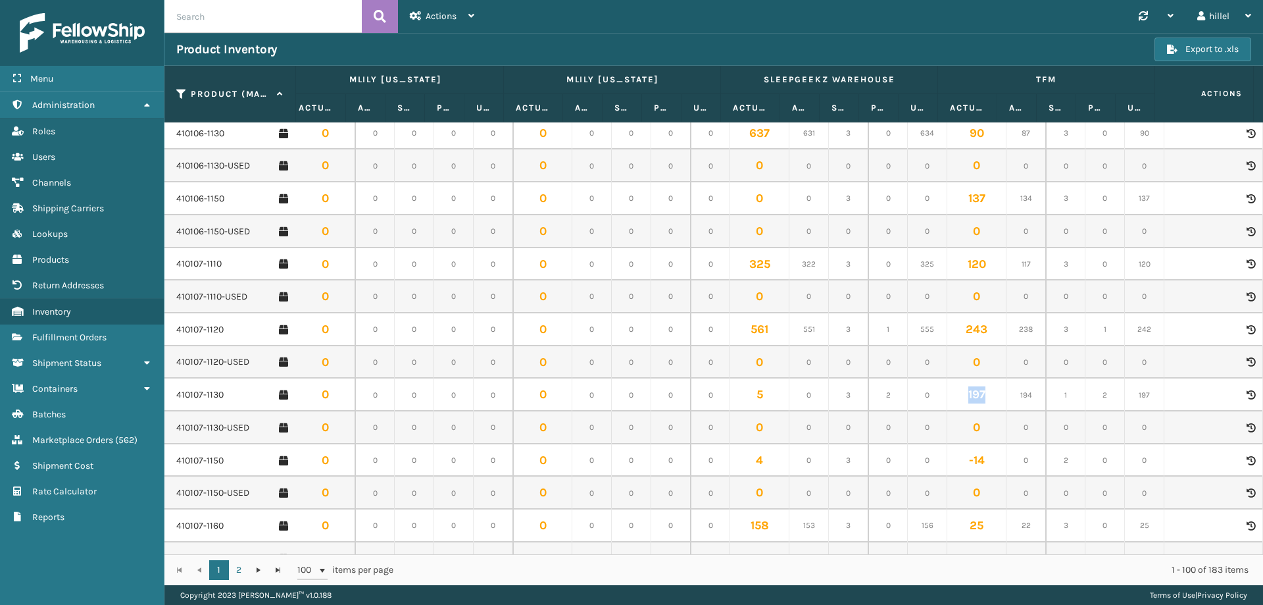
click at [949, 393] on td "197" at bounding box center [976, 394] width 59 height 33
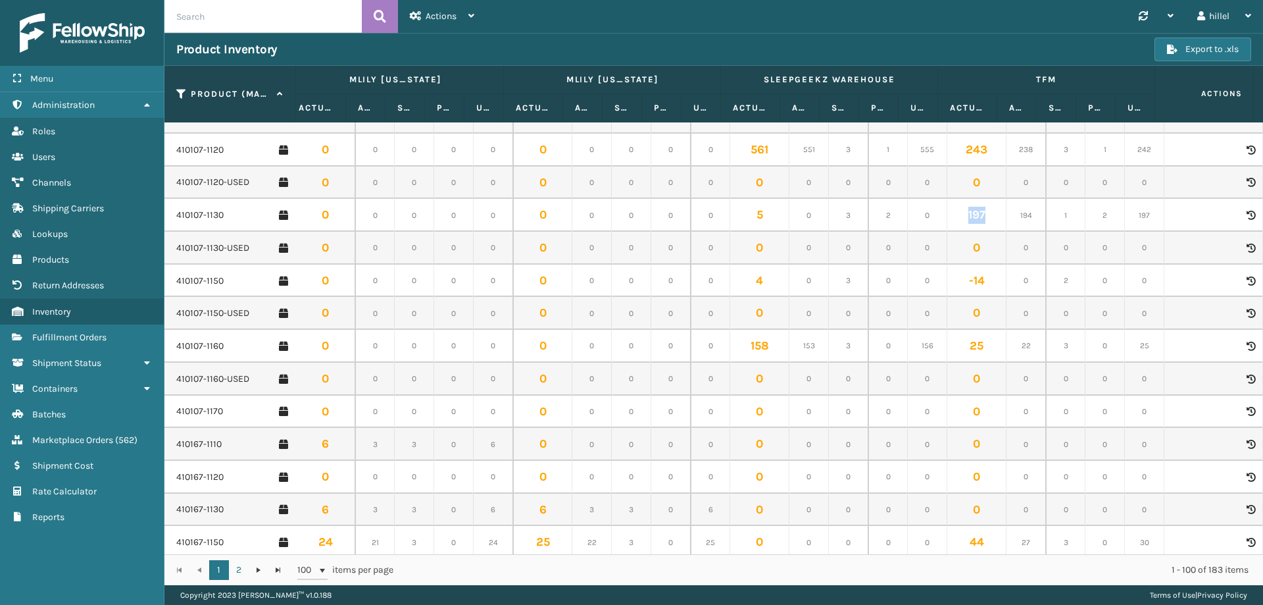
scroll to position [1118, 1530]
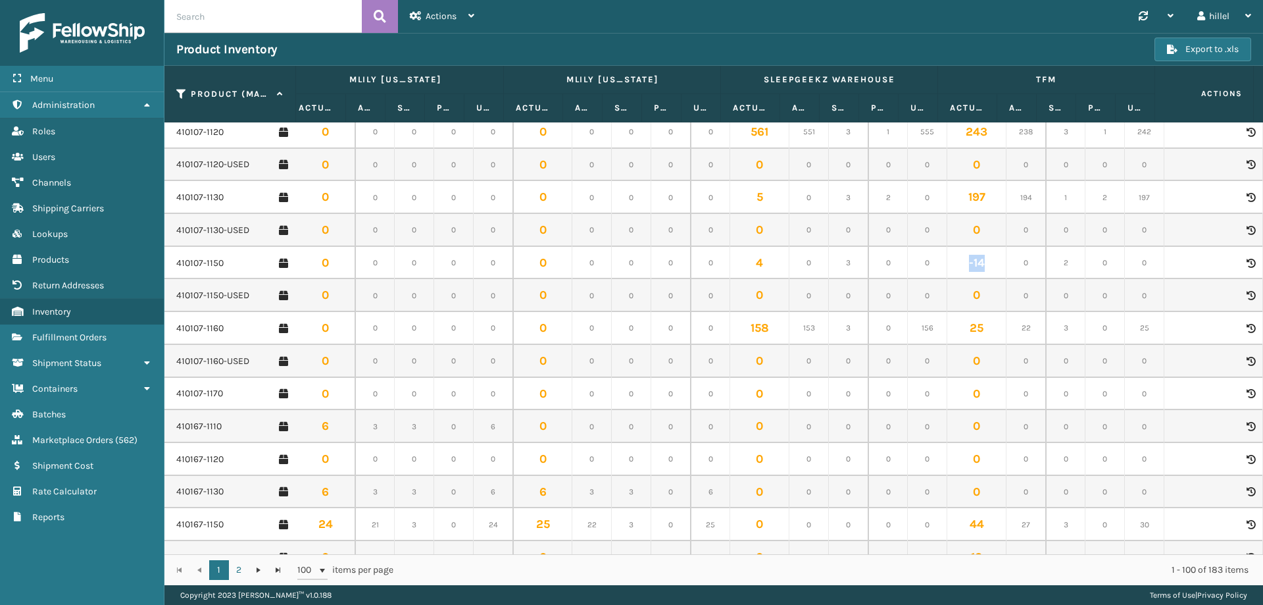
drag, startPoint x: 980, startPoint y: 263, endPoint x: 958, endPoint y: 260, distance: 22.6
click at [958, 260] on td "-14" at bounding box center [976, 263] width 59 height 33
drag, startPoint x: 982, startPoint y: 325, endPoint x: 959, endPoint y: 326, distance: 23.0
click at [959, 326] on td "25" at bounding box center [976, 328] width 59 height 33
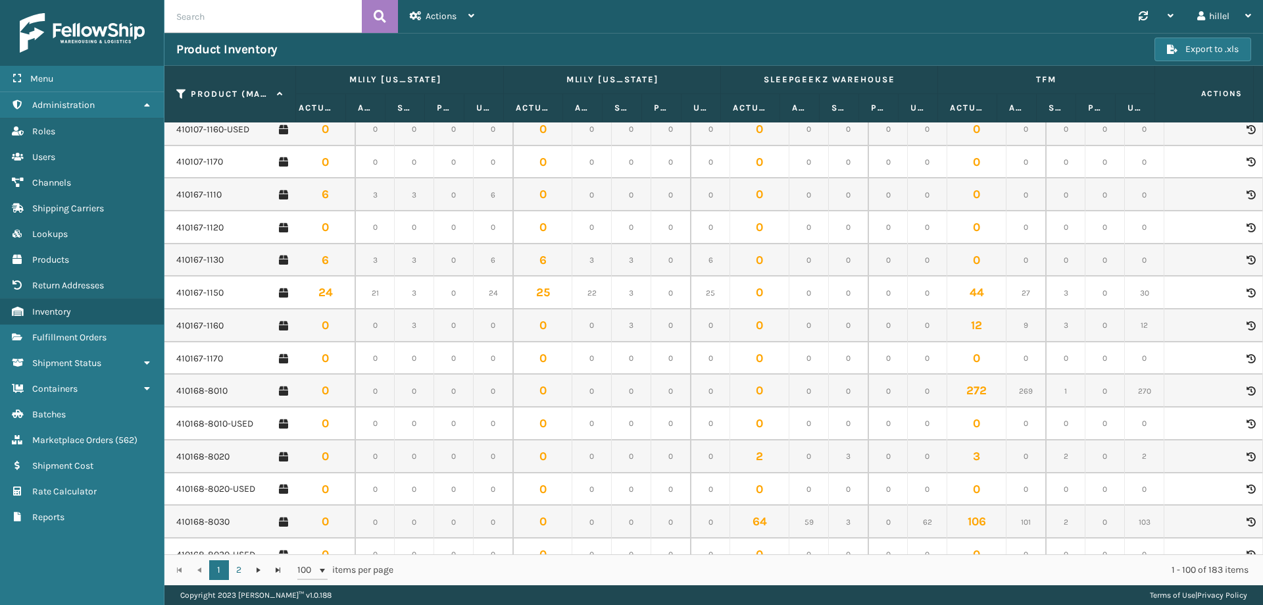
scroll to position [1382, 1530]
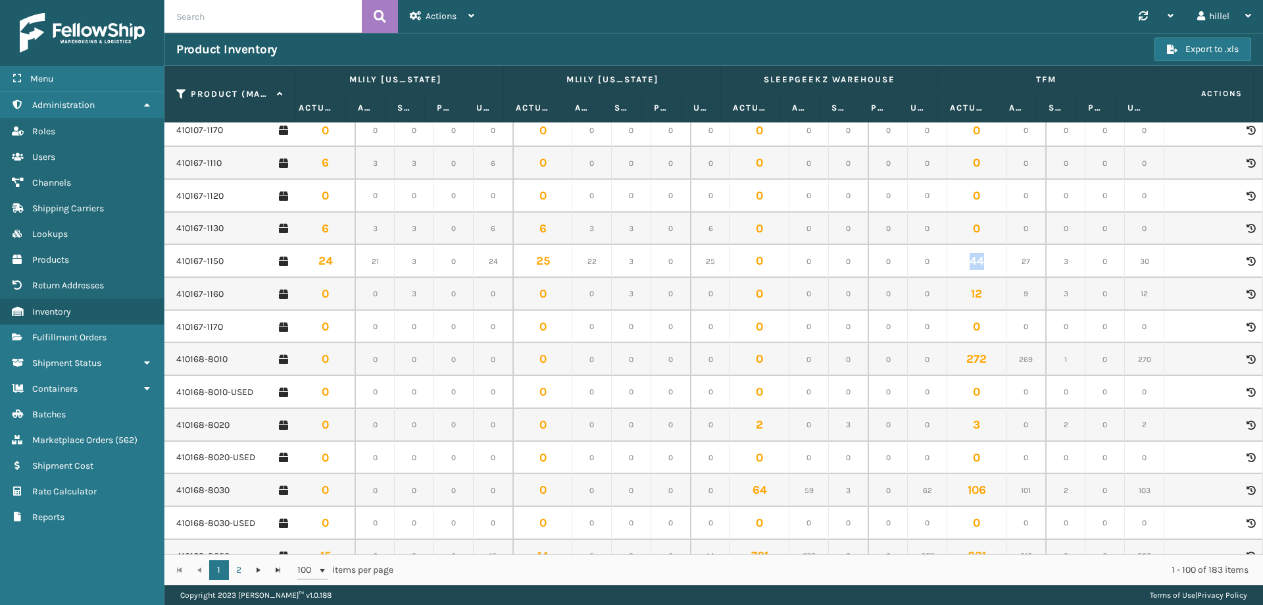
drag, startPoint x: 978, startPoint y: 261, endPoint x: 957, endPoint y: 263, distance: 20.4
click at [957, 263] on td "44" at bounding box center [976, 261] width 59 height 33
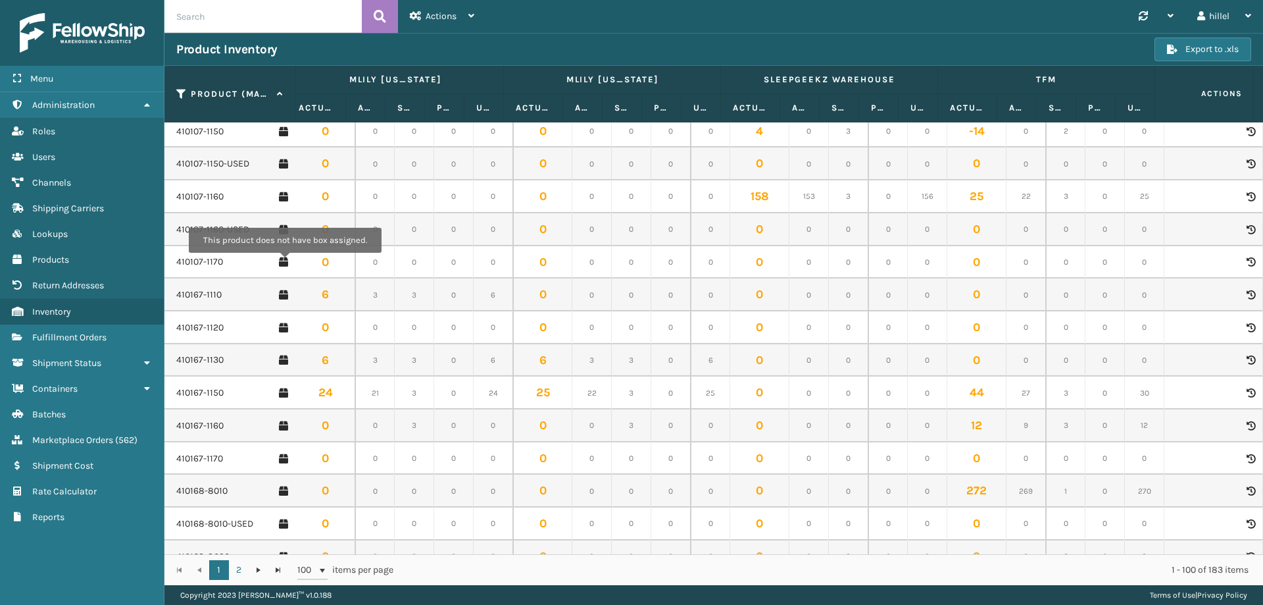
click at [481, 530] on td "0" at bounding box center [493, 523] width 39 height 33
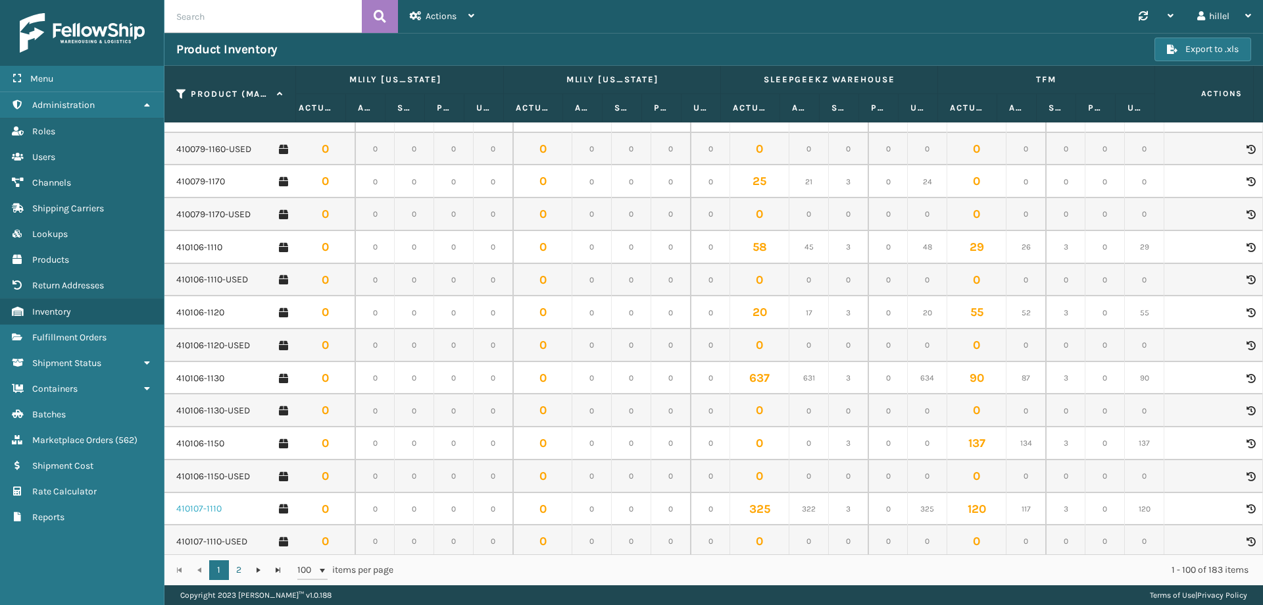
scroll to position [526, 1530]
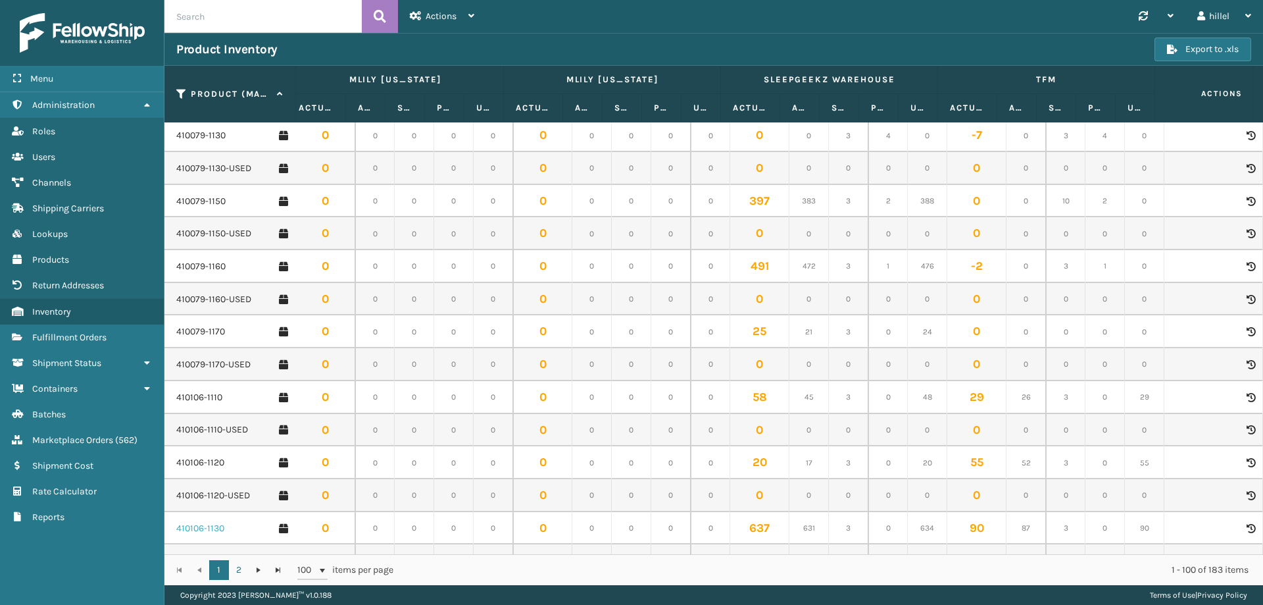
click at [207, 531] on link "410106-1130" at bounding box center [200, 528] width 48 height 13
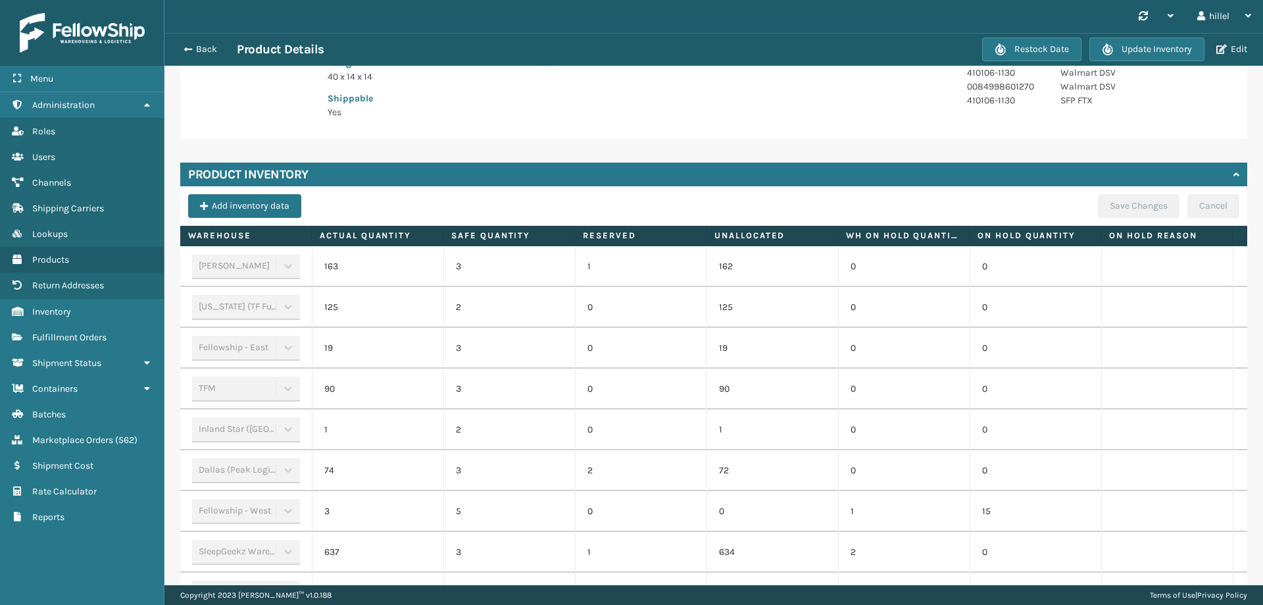
scroll to position [384, 0]
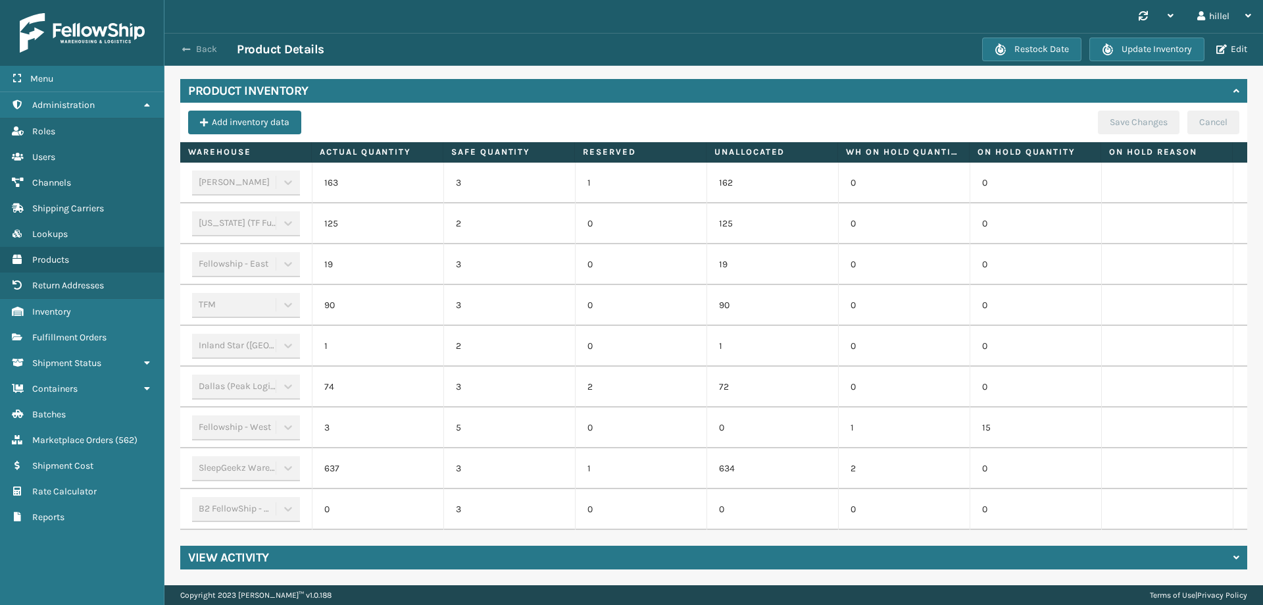
click at [186, 45] on span "button" at bounding box center [186, 49] width 8 height 9
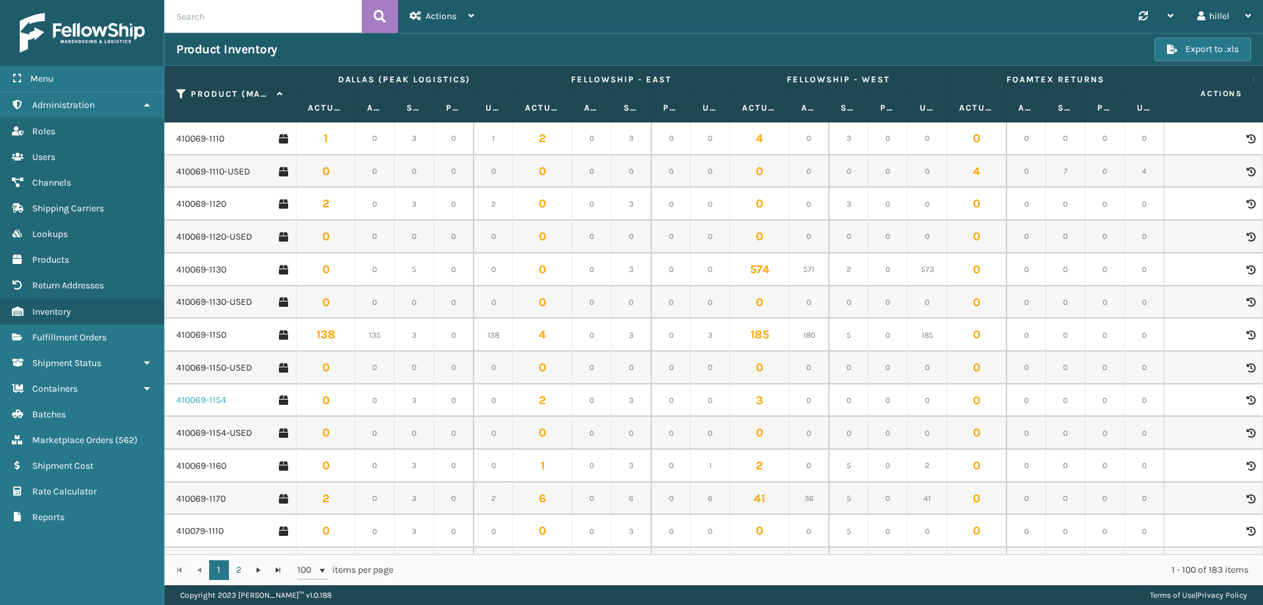
click at [194, 395] on link "410069-1154" at bounding box center [201, 399] width 50 height 13
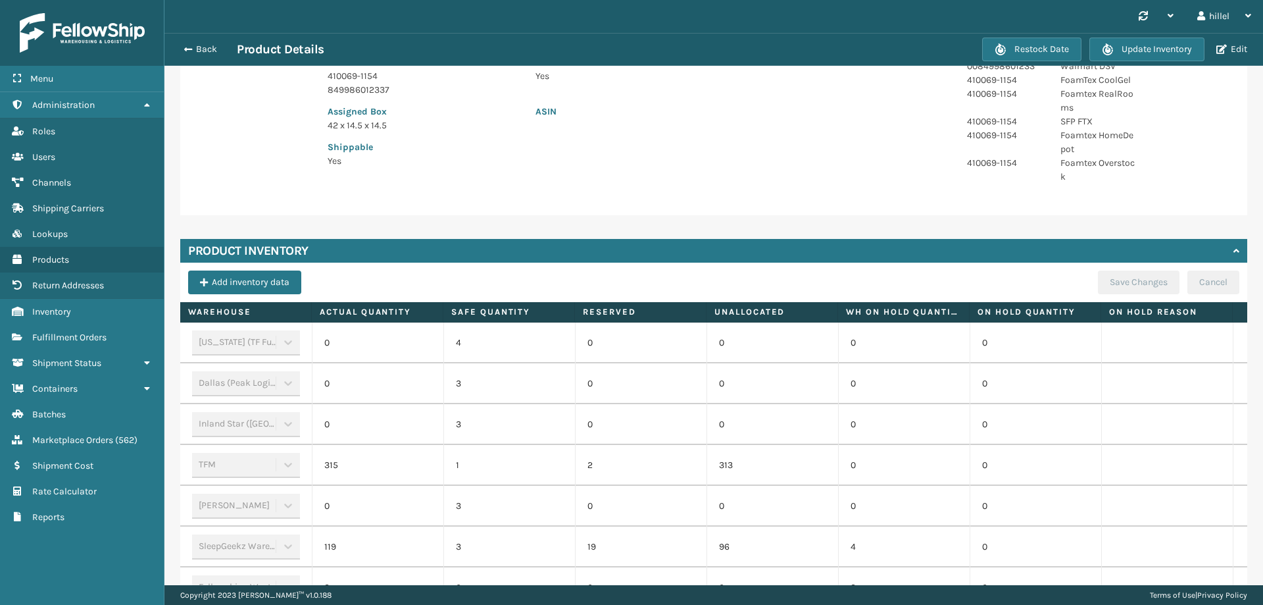
scroll to position [411, 0]
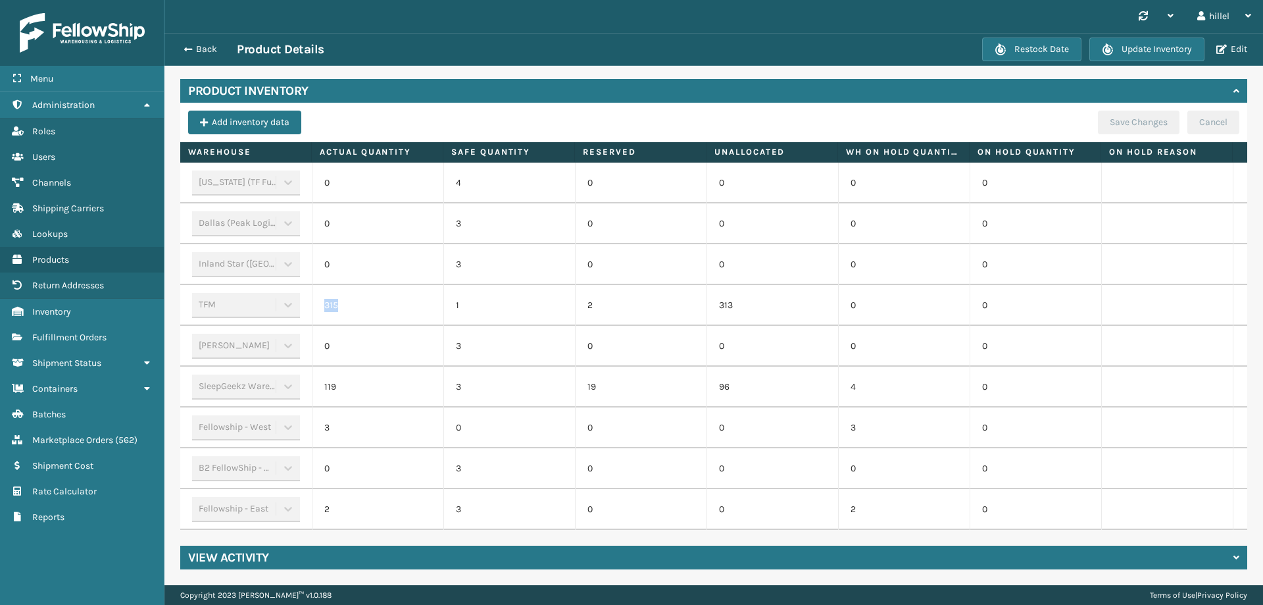
drag, startPoint x: 343, startPoint y: 295, endPoint x: 323, endPoint y: 295, distance: 19.7
click at [323, 295] on td "315" at bounding box center [378, 305] width 132 height 41
drag, startPoint x: 347, startPoint y: 374, endPoint x: 317, endPoint y: 368, distance: 30.2
click at [317, 368] on td "119" at bounding box center [378, 386] width 132 height 41
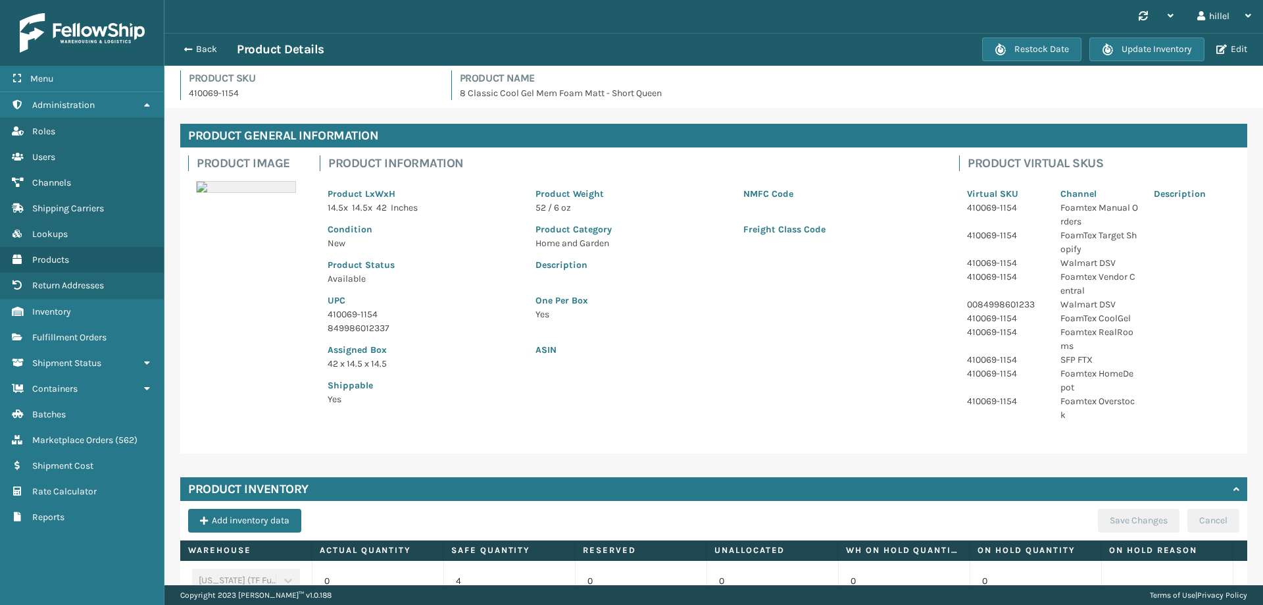
scroll to position [0, 0]
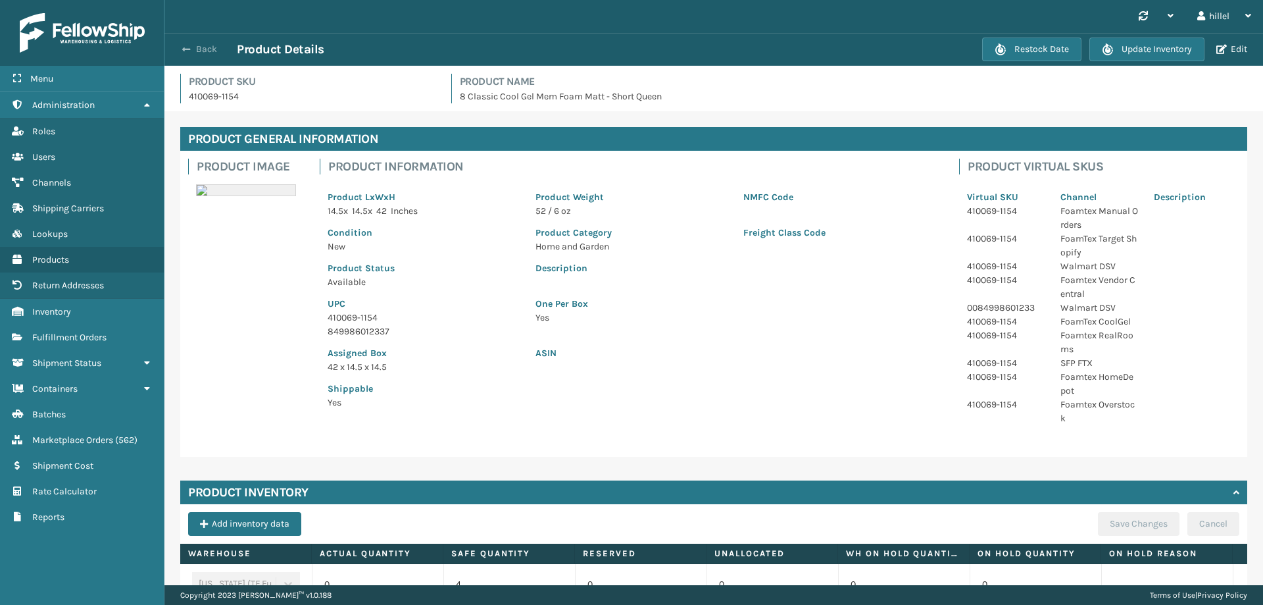
click at [186, 45] on span "button" at bounding box center [186, 49] width 8 height 9
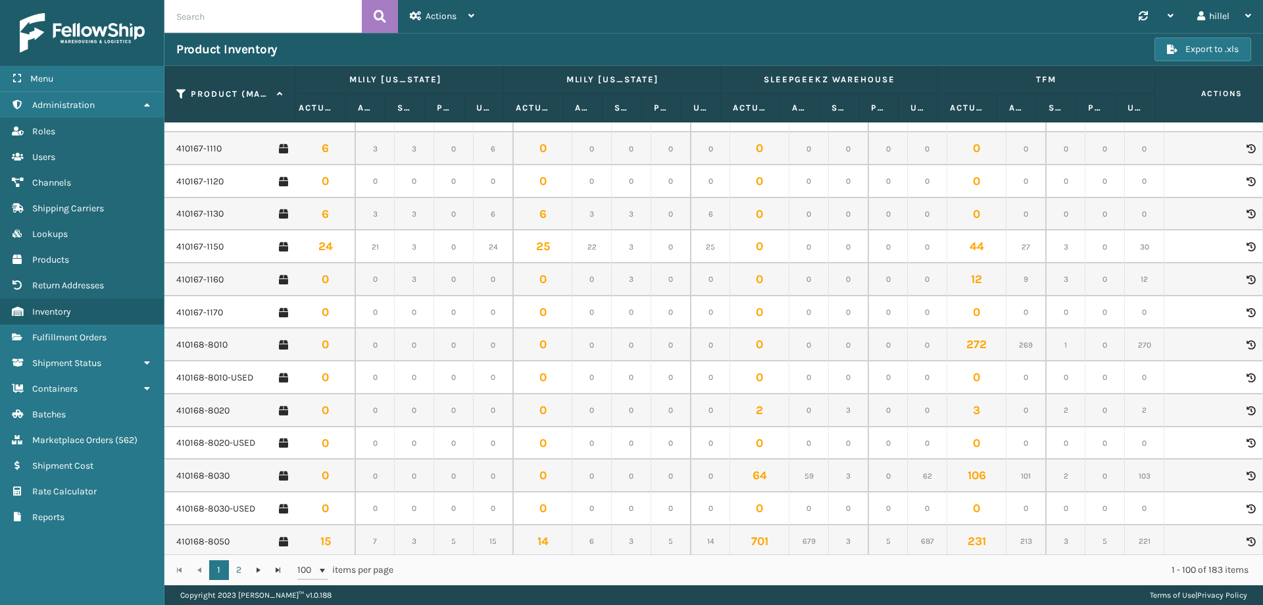
scroll to position [1513, 1530]
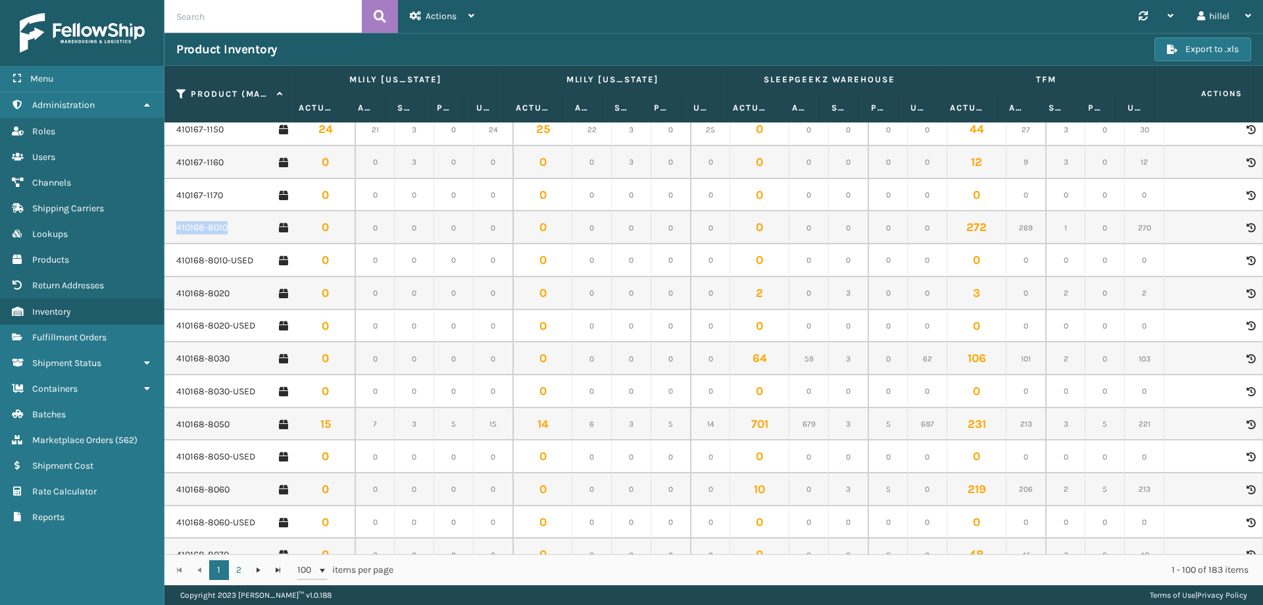
drag, startPoint x: 217, startPoint y: 228, endPoint x: 178, endPoint y: 226, distance: 38.9
click at [178, 226] on div "410168-8010" at bounding box center [232, 227] width 112 height 13
copy link "410168-8010"
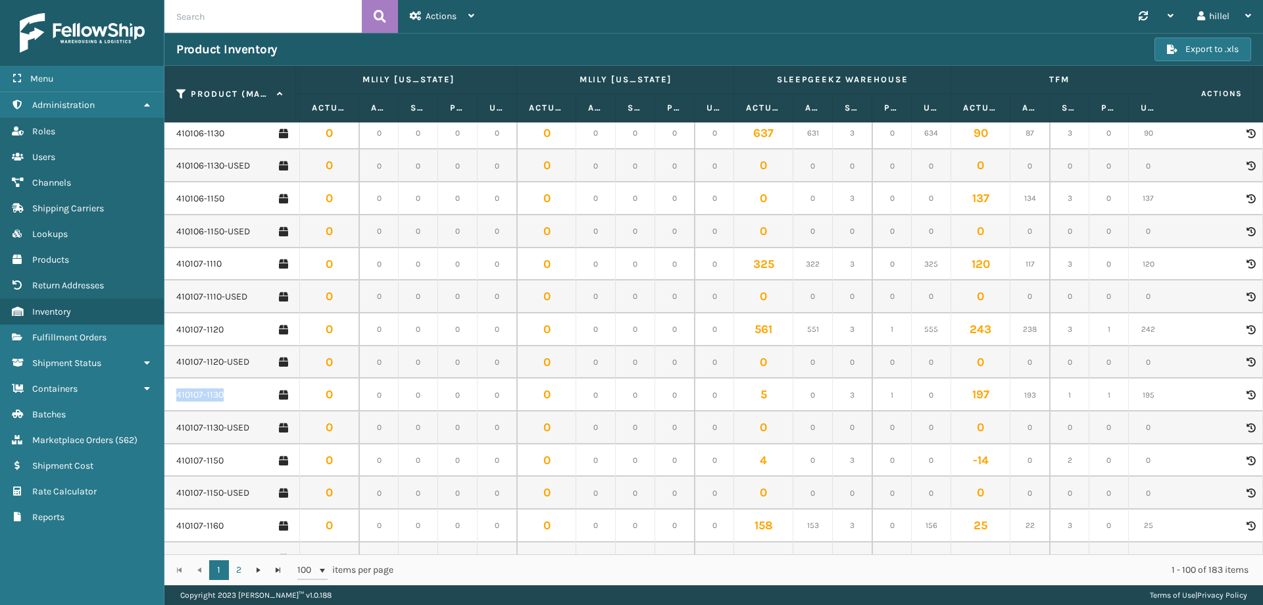
scroll to position [0, 1511]
drag, startPoint x: 232, startPoint y: 391, endPoint x: 177, endPoint y: 388, distance: 55.4
click at [177, 388] on td "410107-1130" at bounding box center [230, 394] width 132 height 33
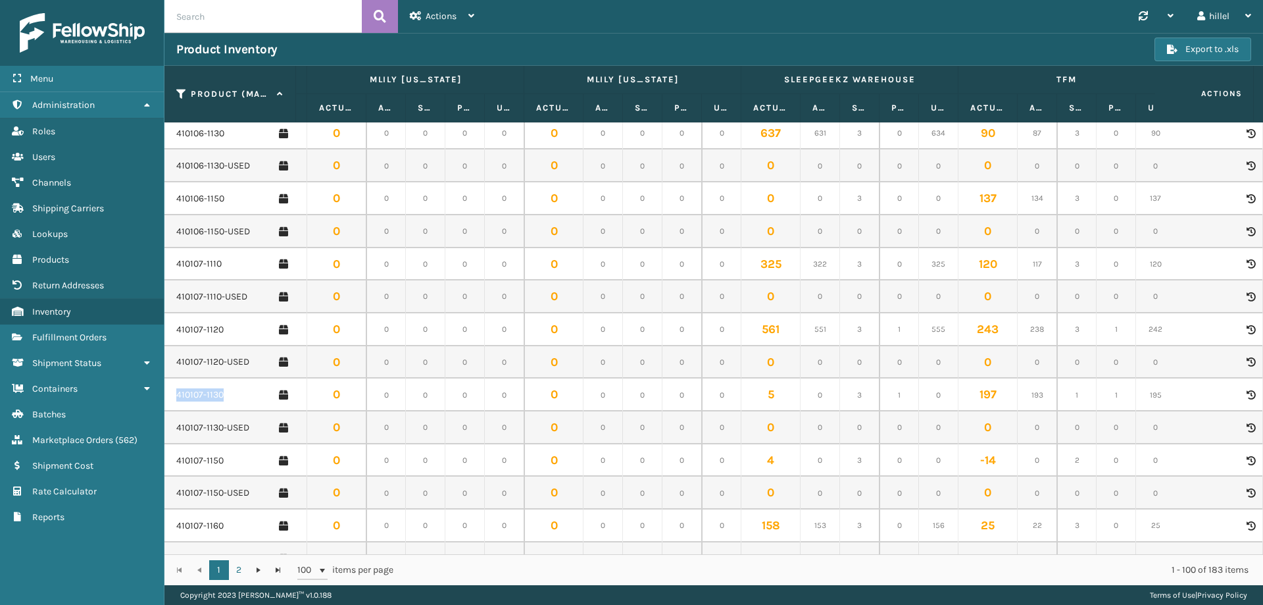
copy link "410107-1130"
click at [256, 394] on div "410107-1130" at bounding box center [232, 394] width 112 height 13
click at [95, 334] on span "Fulfillment Orders" at bounding box center [69, 337] width 74 height 11
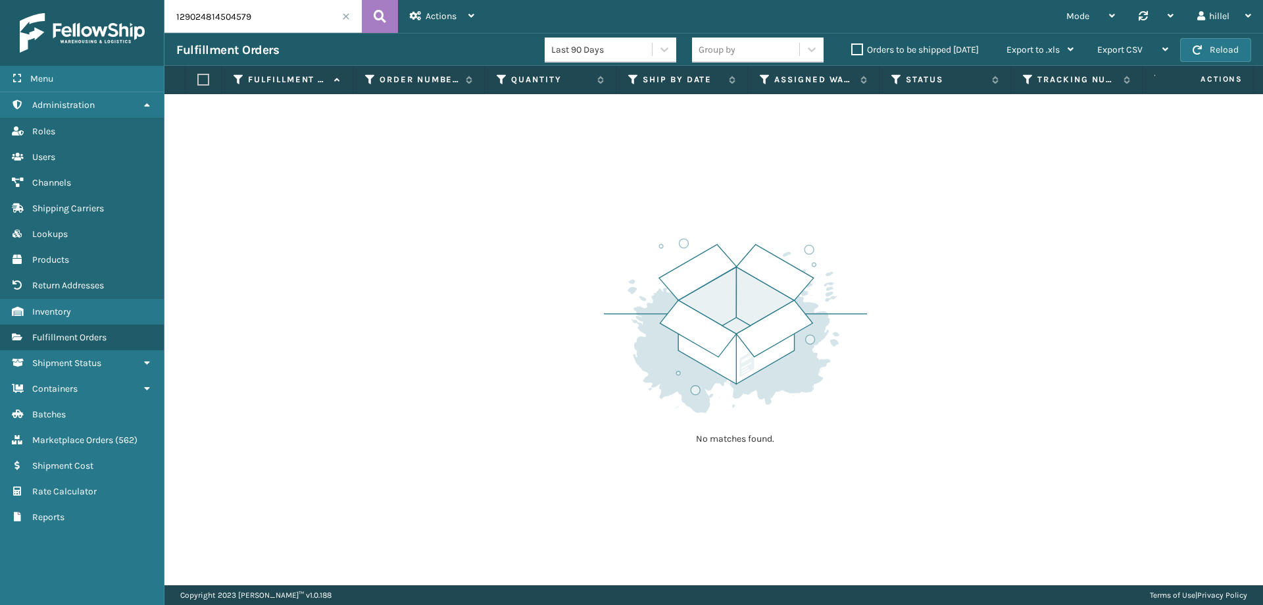
click at [349, 16] on span at bounding box center [346, 17] width 8 height 8
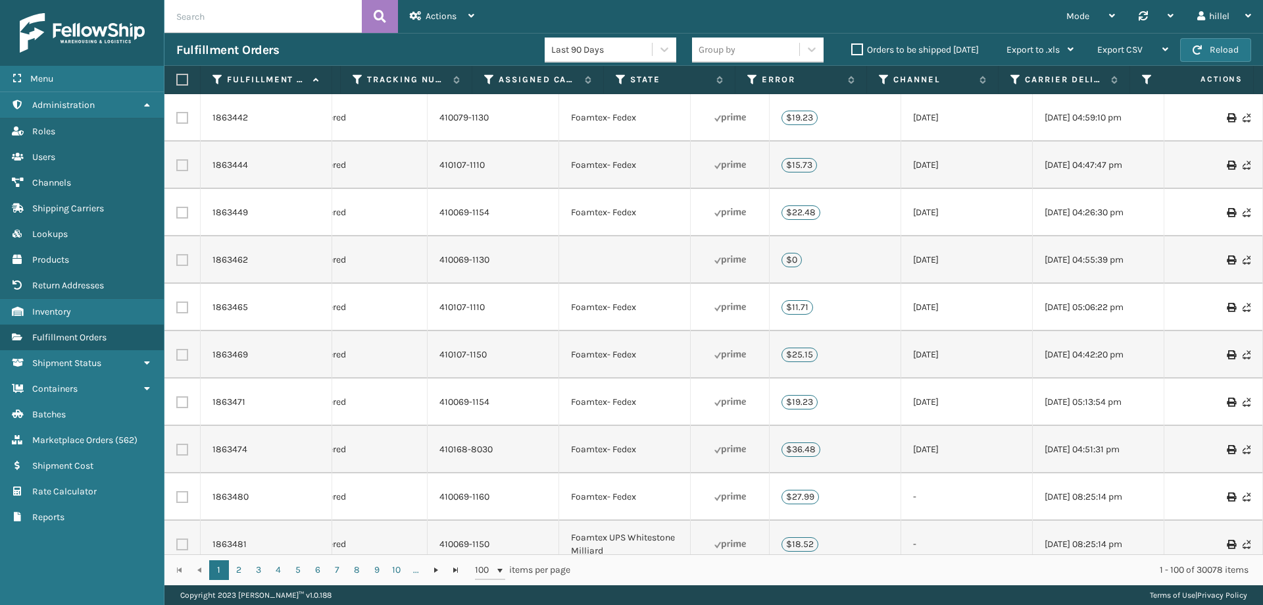
scroll to position [0, 1382]
click at [566, 75] on icon at bounding box center [567, 80] width 11 height 12
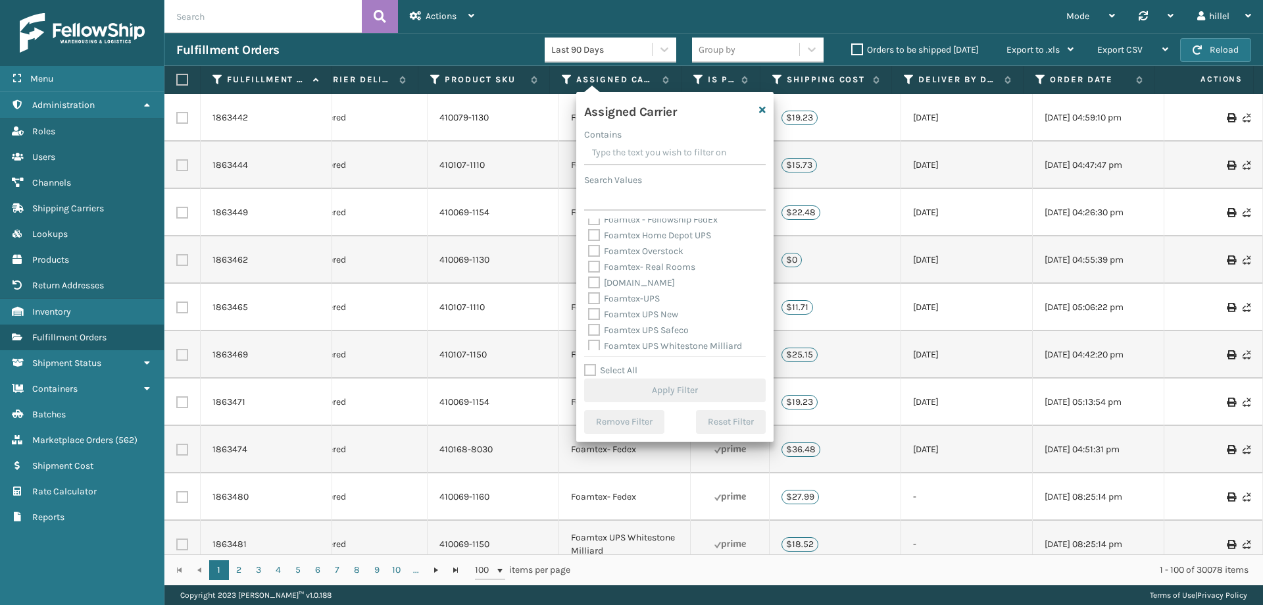
scroll to position [74, 0]
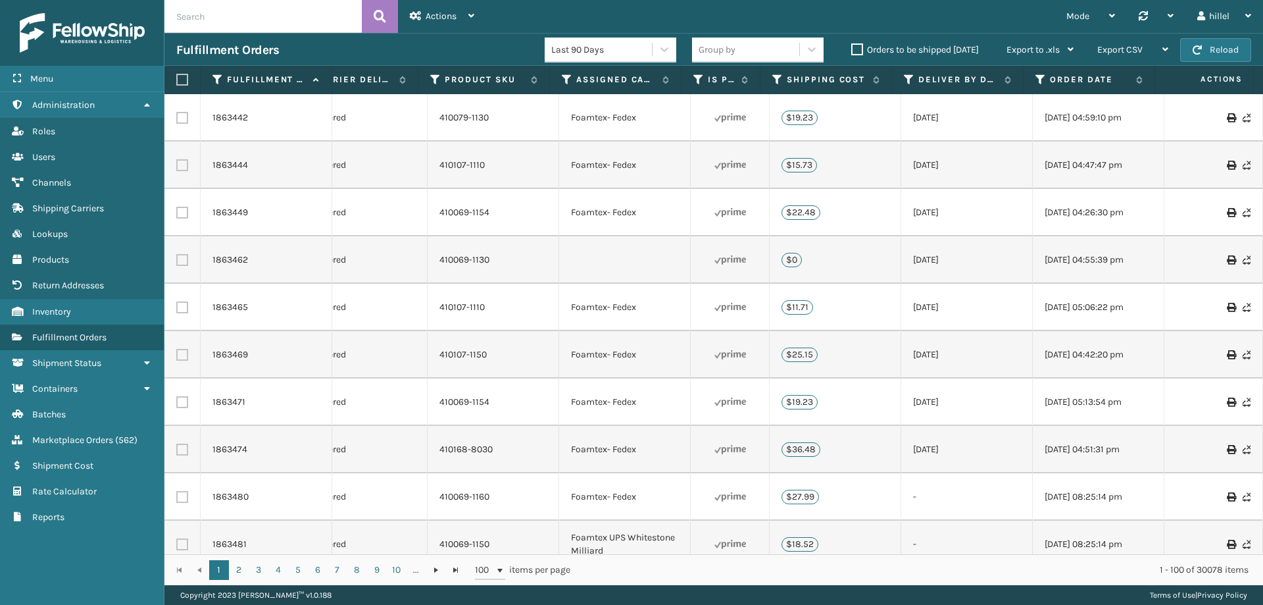
click at [857, 266] on td "$0" at bounding box center [836, 259] width 132 height 47
click at [566, 80] on icon at bounding box center [567, 80] width 11 height 12
click at [851, 259] on td "$0" at bounding box center [836, 259] width 132 height 47
click at [563, 78] on icon at bounding box center [567, 80] width 11 height 12
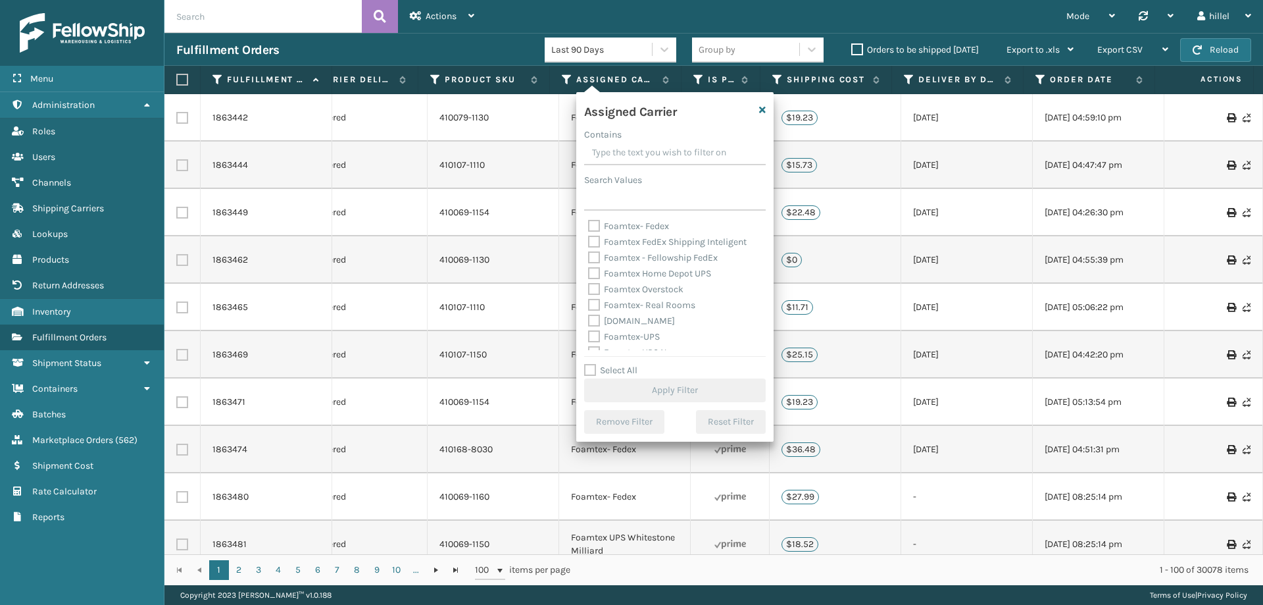
click at [516, 180] on td "410107-1110" at bounding box center [494, 164] width 132 height 47
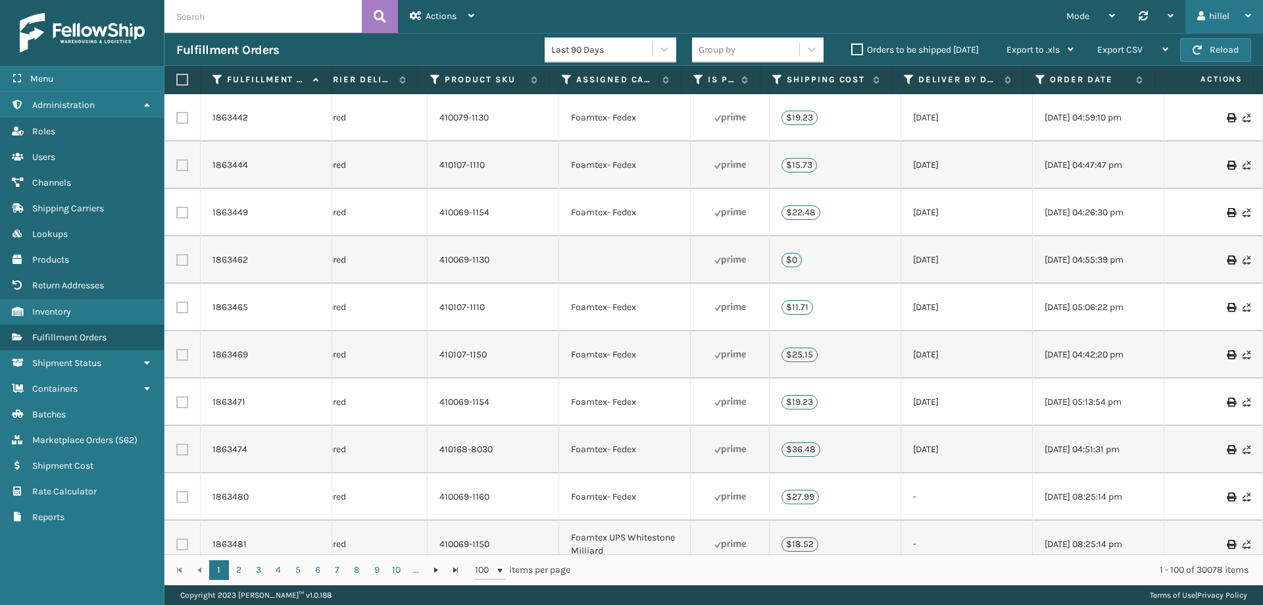
click at [1224, 10] on div "hillel" at bounding box center [1224, 16] width 54 height 33
click at [1122, 61] on li "Log Out" at bounding box center [1174, 52] width 176 height 36
